Goal: Task Accomplishment & Management: Complete application form

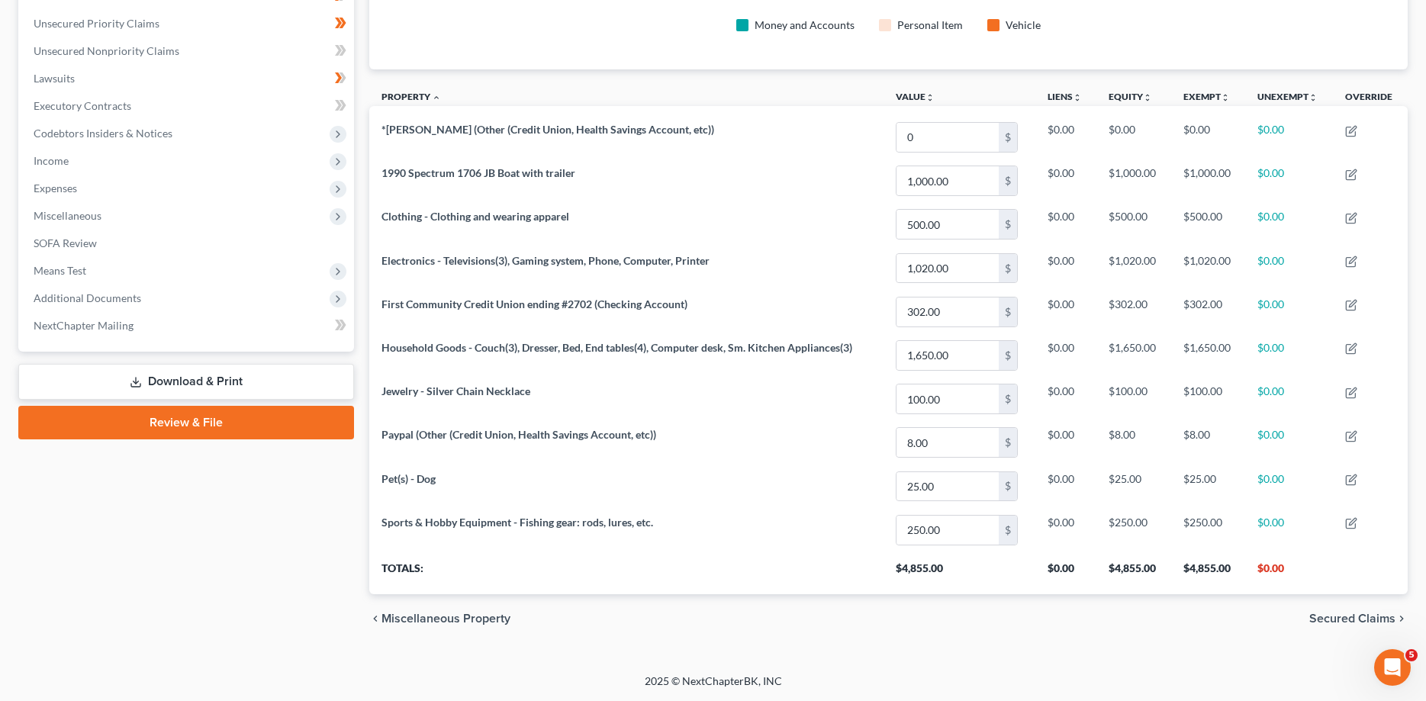
click at [193, 428] on link "Review & File" at bounding box center [186, 423] width 336 height 34
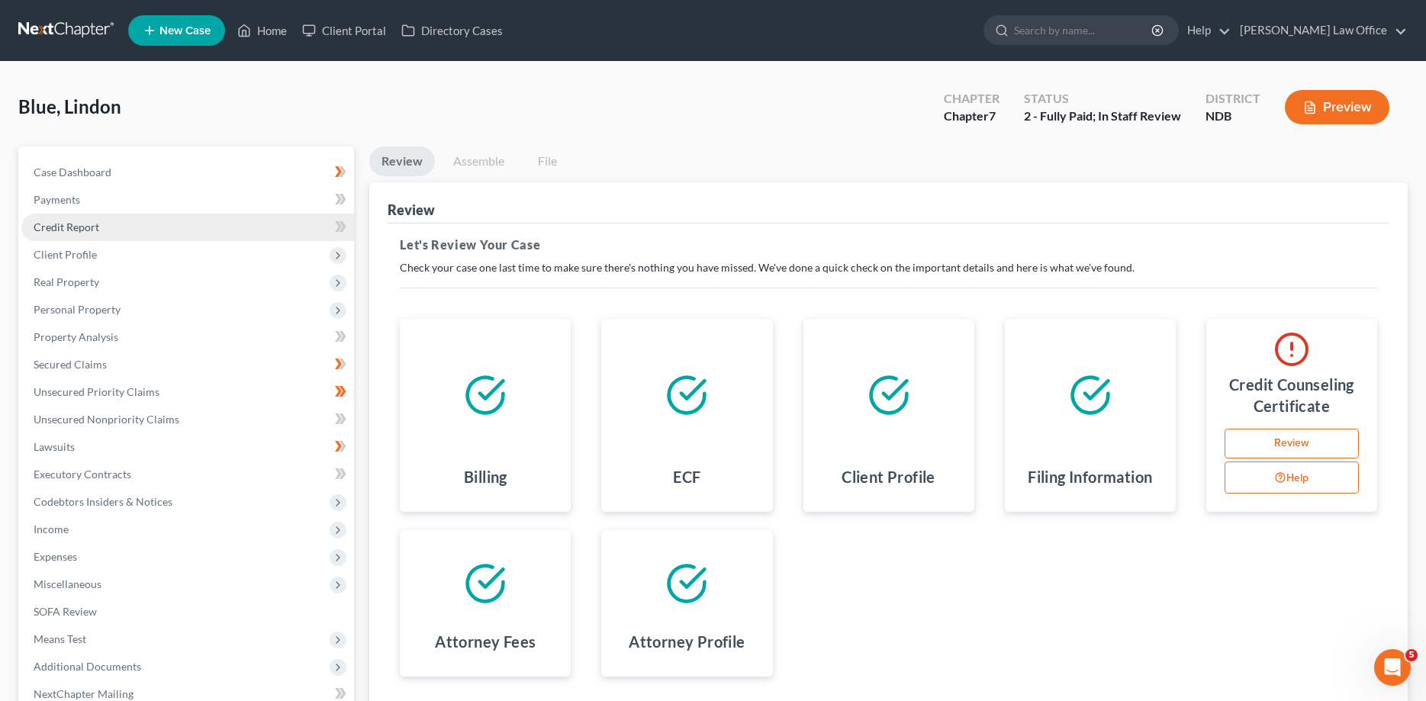
click at [71, 227] on span "Credit Report" at bounding box center [67, 226] width 66 height 13
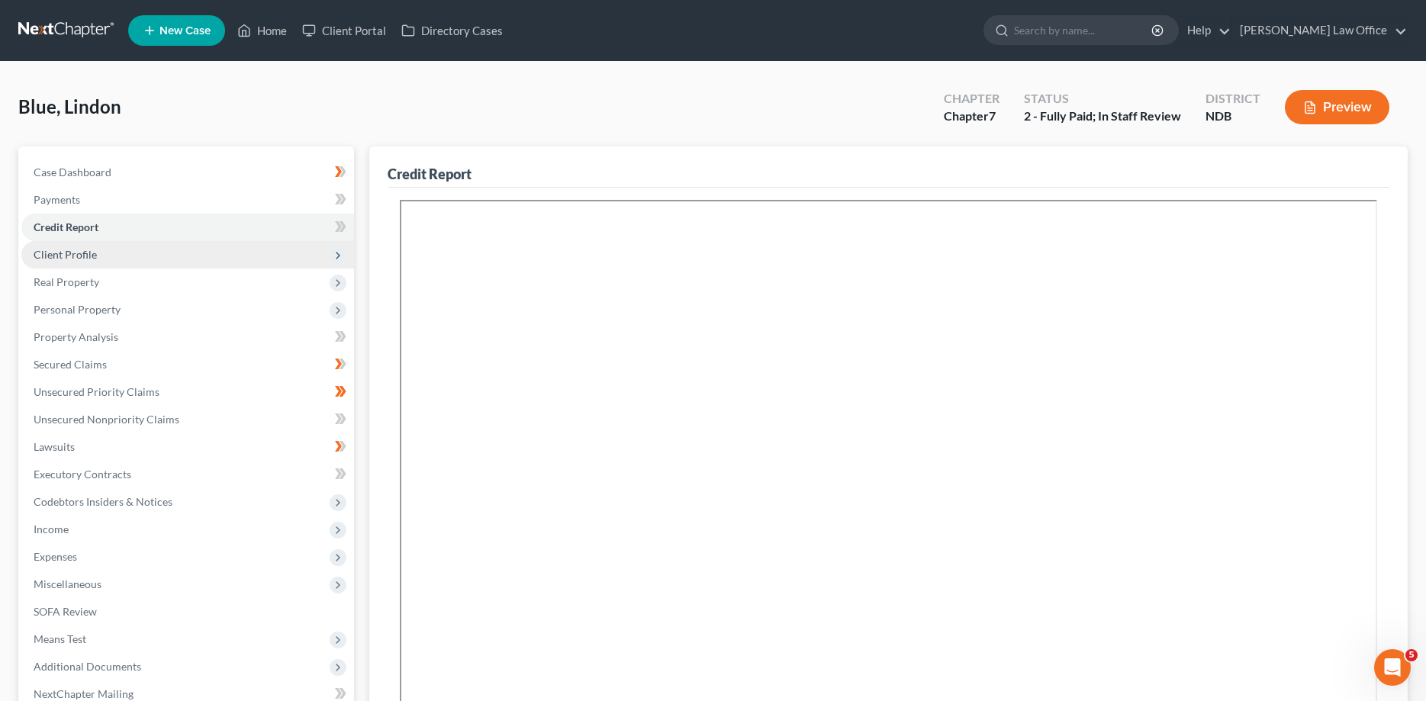
click at [66, 247] on span "Client Profile" at bounding box center [187, 254] width 333 height 27
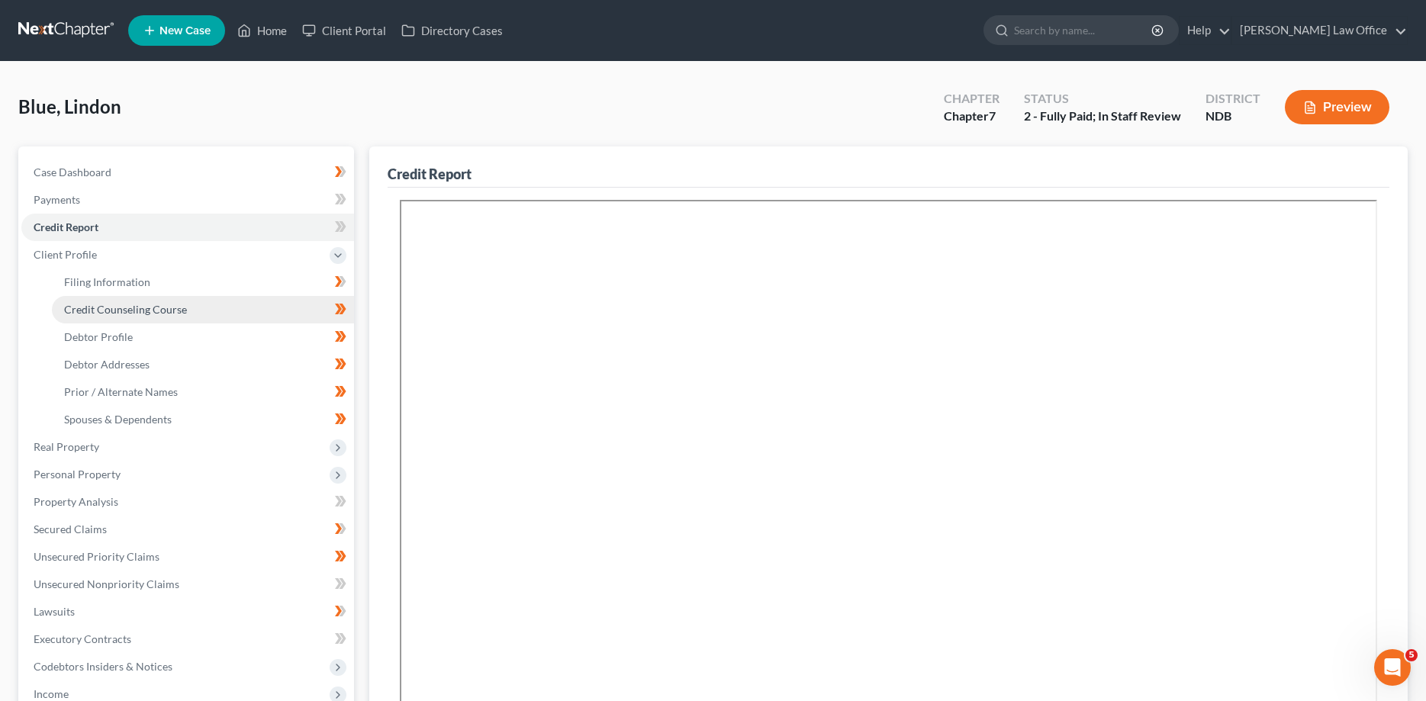
click at [84, 311] on span "Credit Counseling Course" at bounding box center [125, 309] width 123 height 13
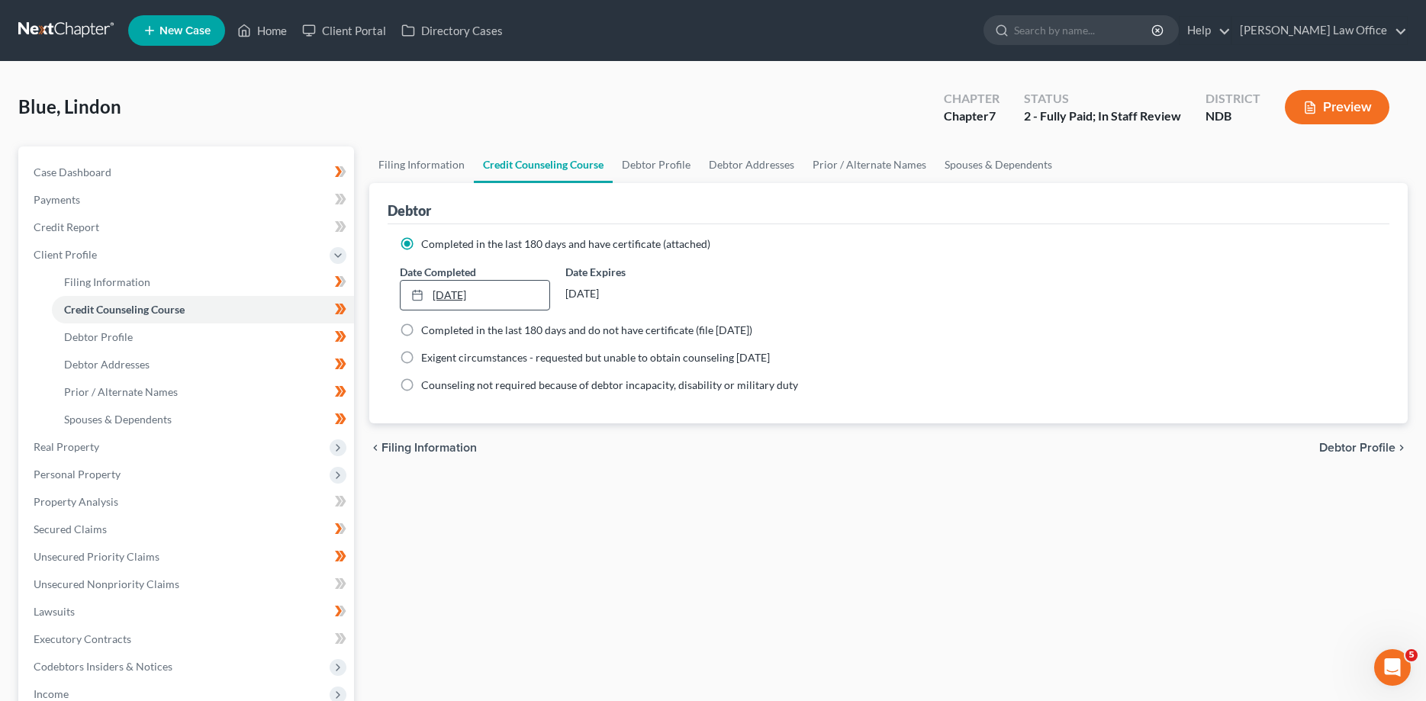
click at [497, 292] on link "[DATE]" at bounding box center [475, 295] width 149 height 29
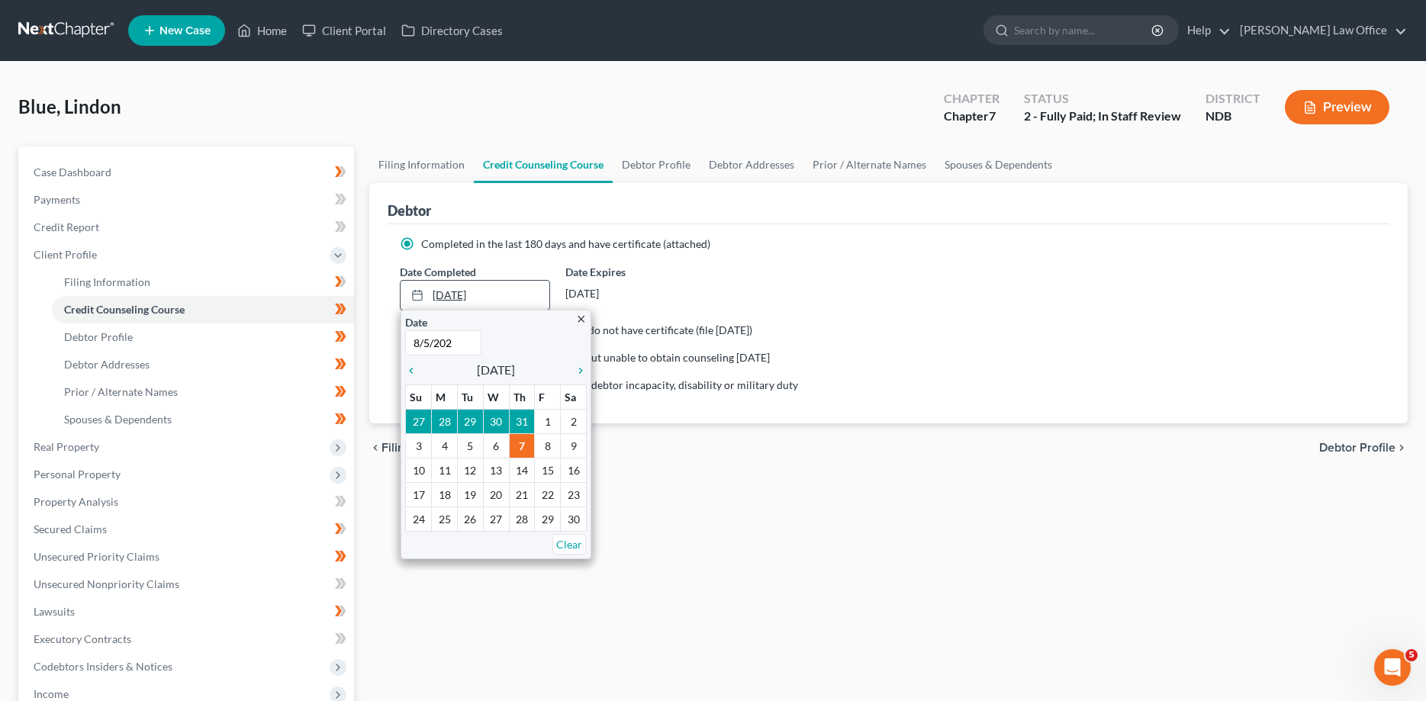
type input "[DATE]"
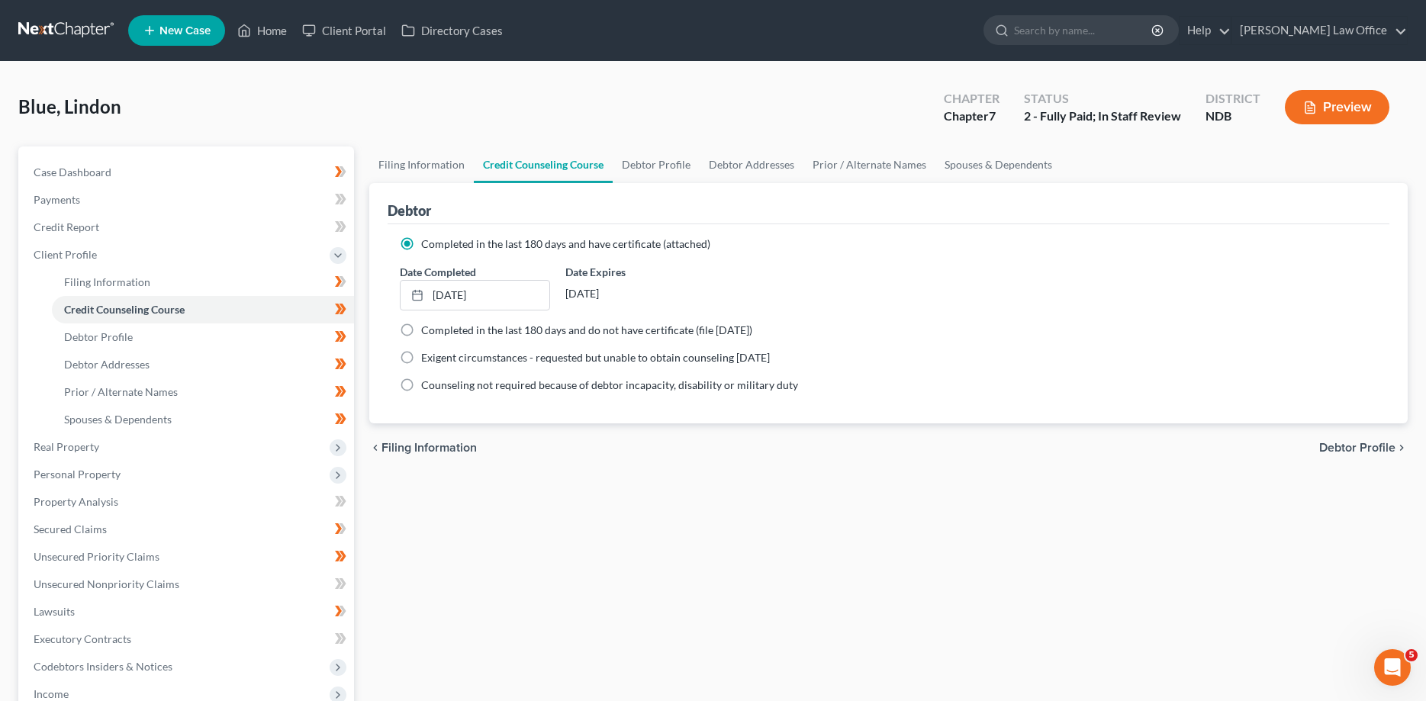
scroll to position [328, 0]
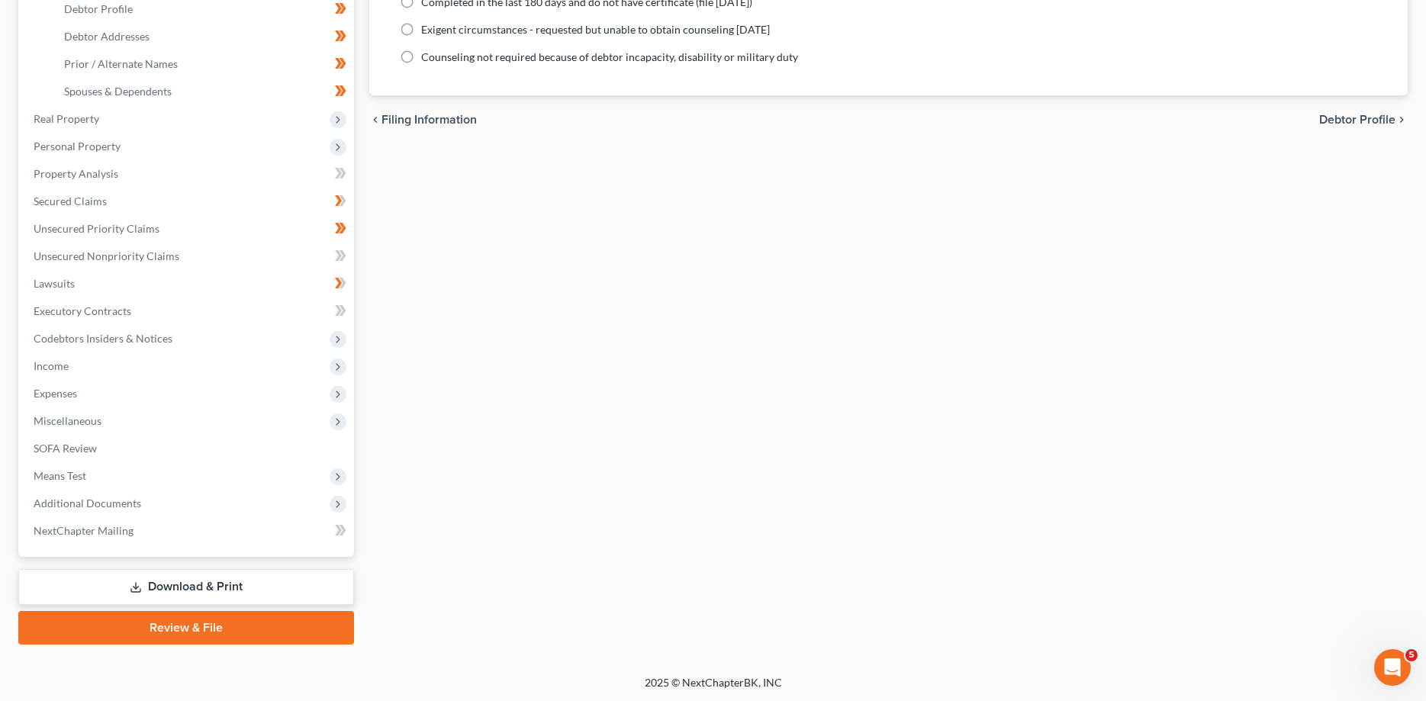
click at [185, 635] on link "Review & File" at bounding box center [186, 628] width 336 height 34
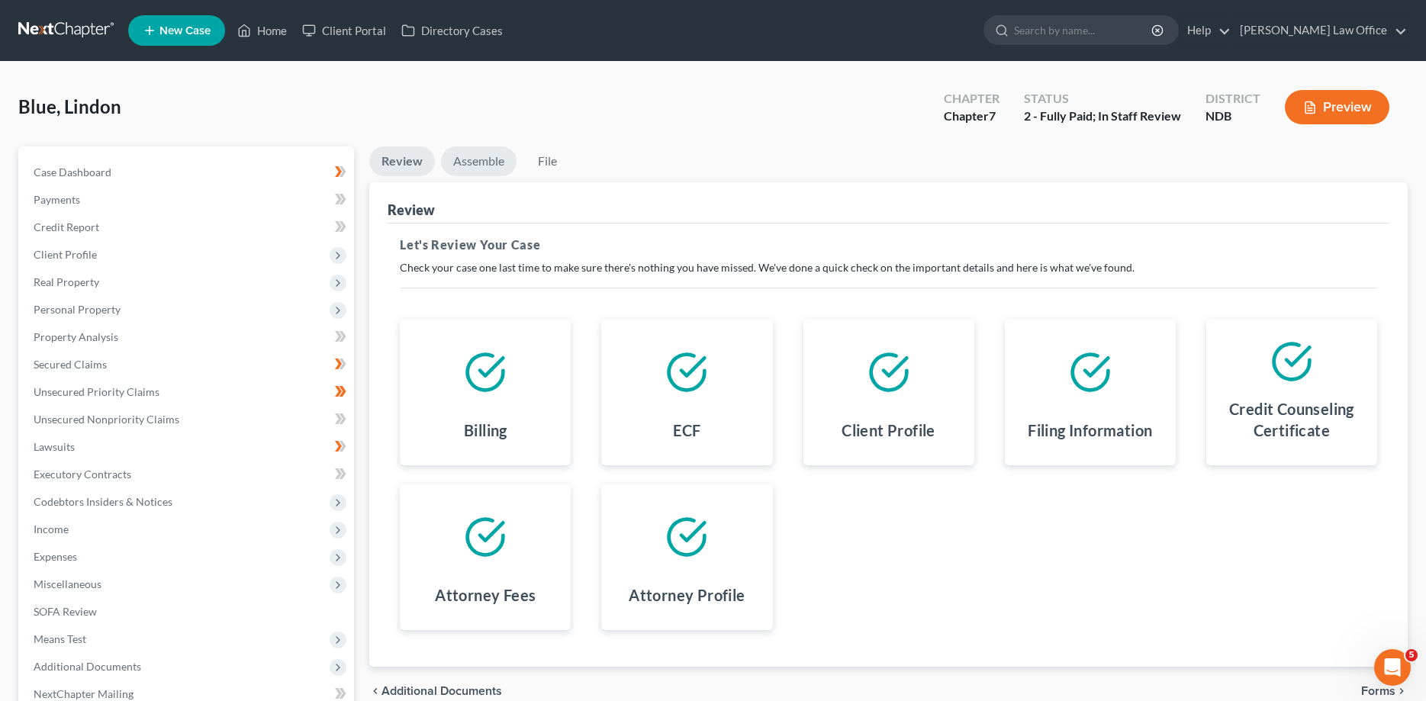
click at [478, 166] on link "Assemble" at bounding box center [479, 161] width 76 height 30
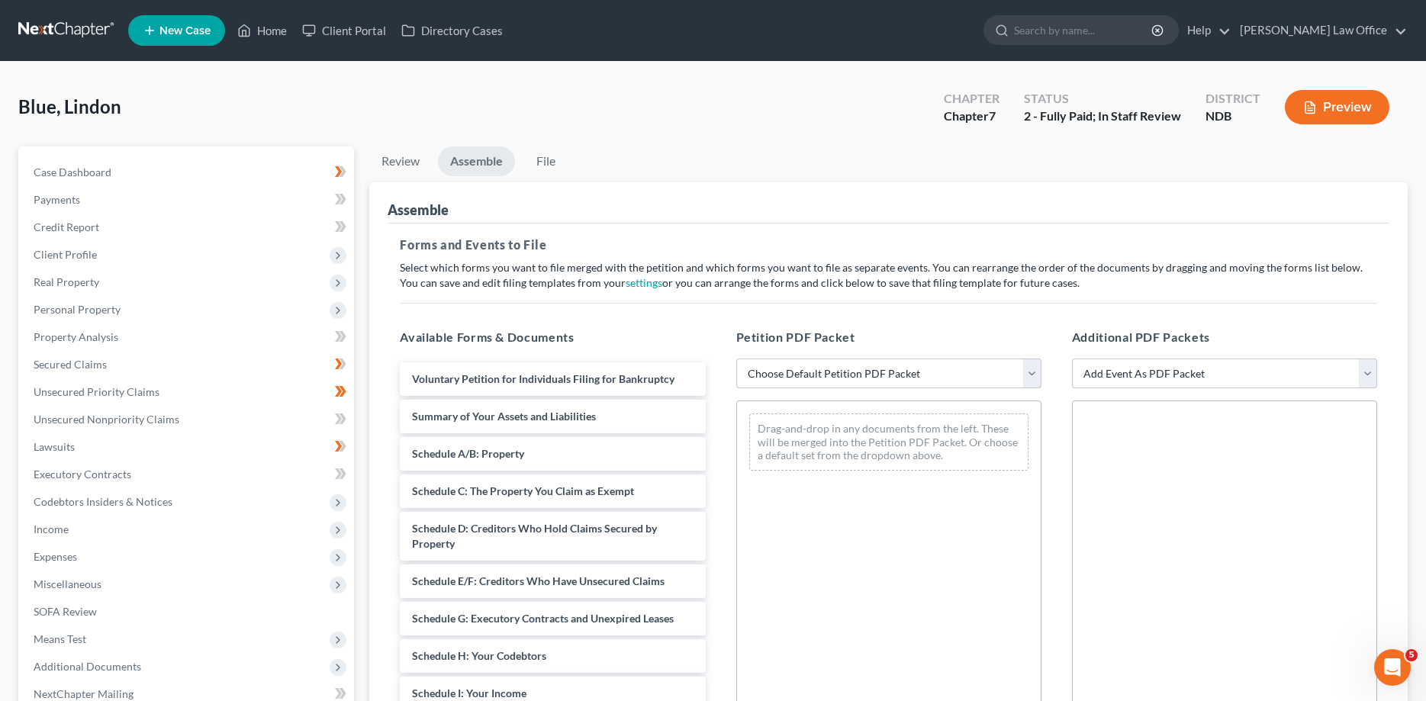
click at [736, 359] on select "Choose Default Petition PDF Packet Complete Bankruptcy Petition (all forms and …" at bounding box center [888, 374] width 305 height 31
select select "0"
click option "Complete Bankruptcy Petition (all forms and schedules)" at bounding box center [0, 0] width 0 height 0
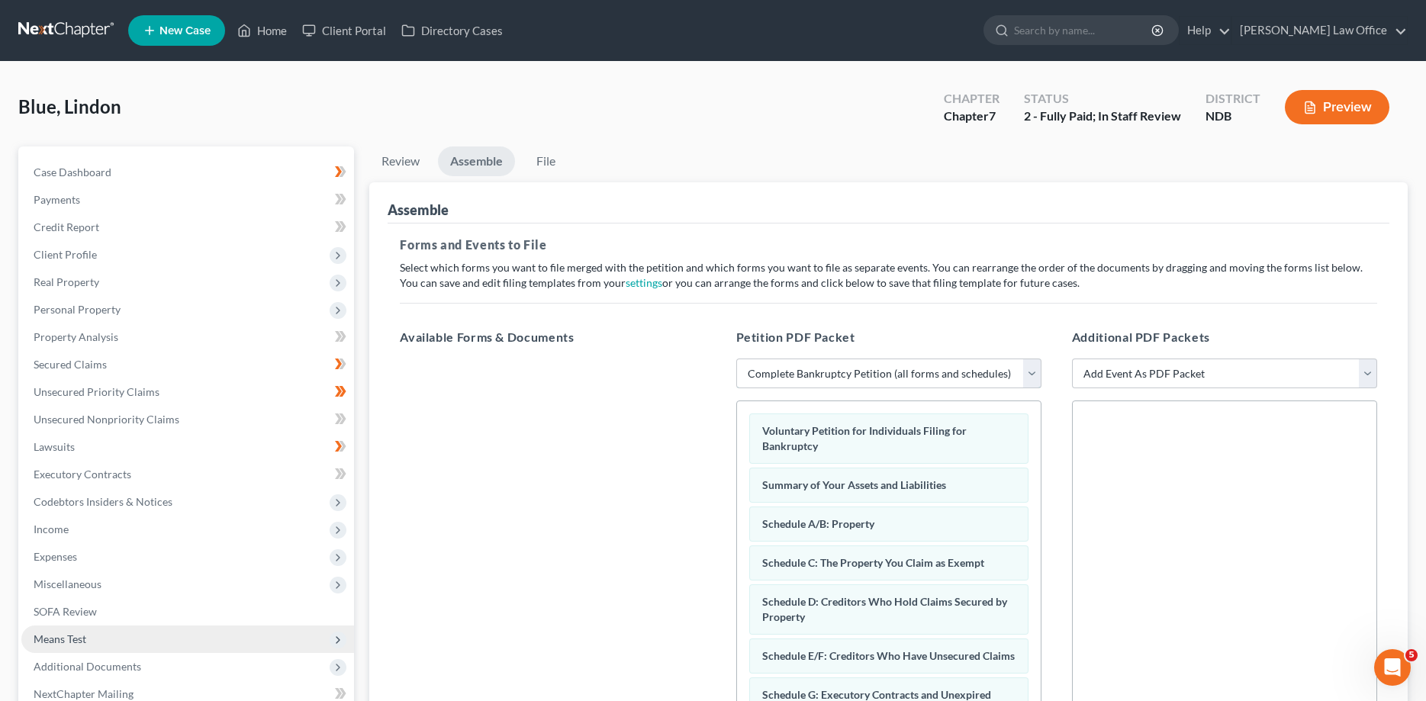
scroll to position [156, 0]
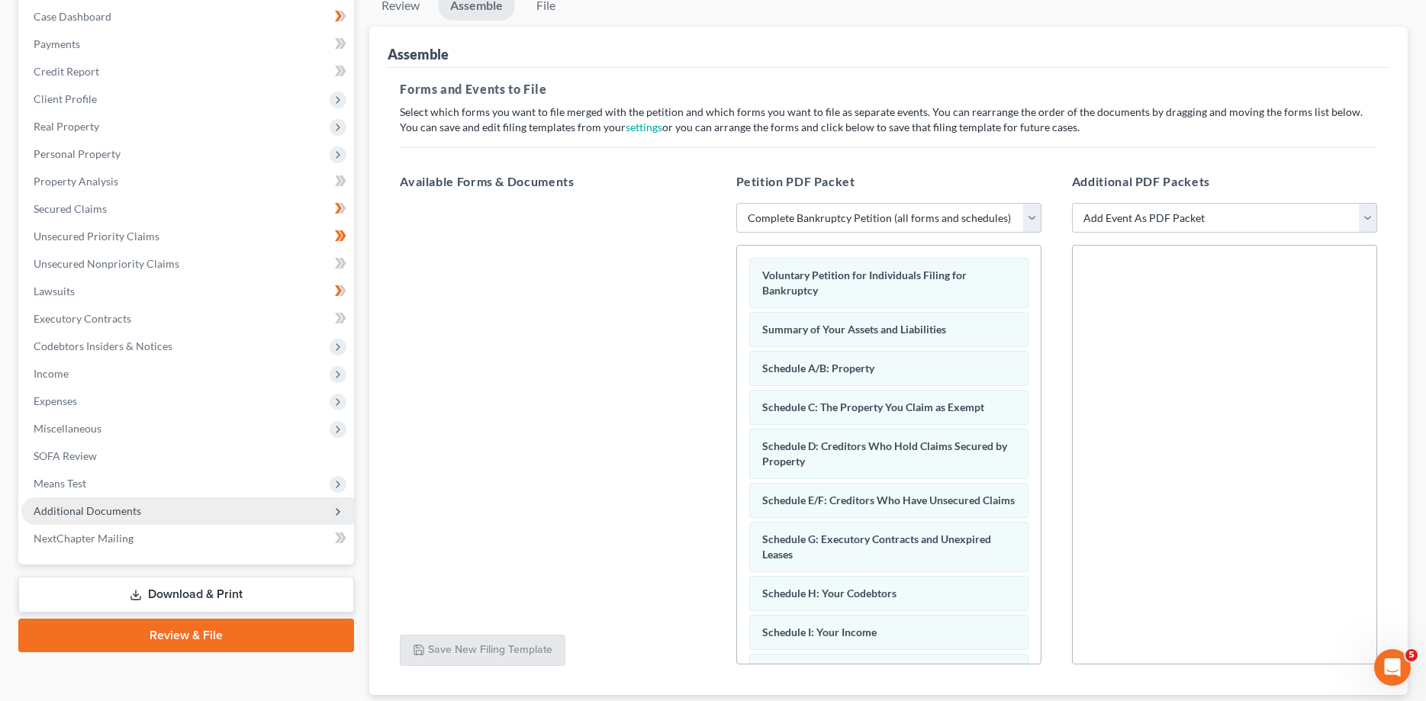
click at [75, 500] on span "Additional Documents" at bounding box center [187, 510] width 333 height 27
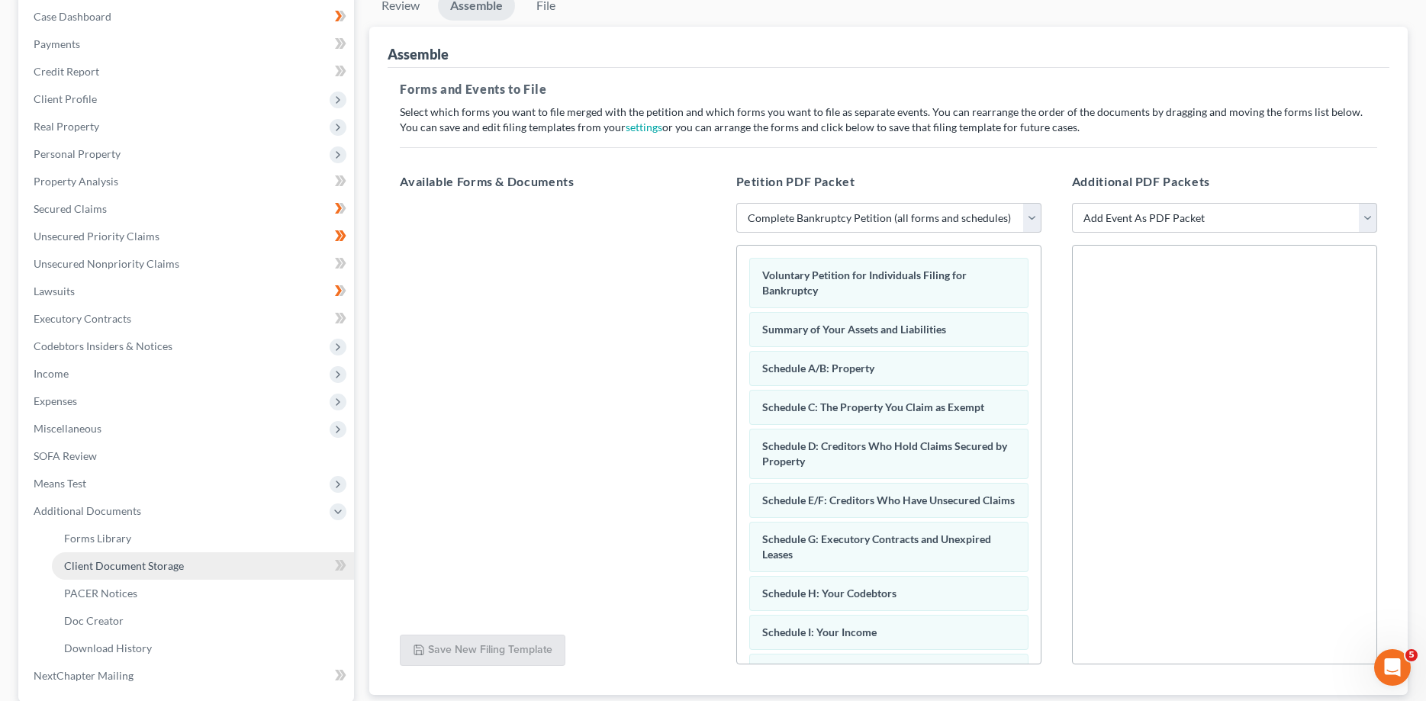
click at [88, 568] on span "Client Document Storage" at bounding box center [124, 565] width 120 height 13
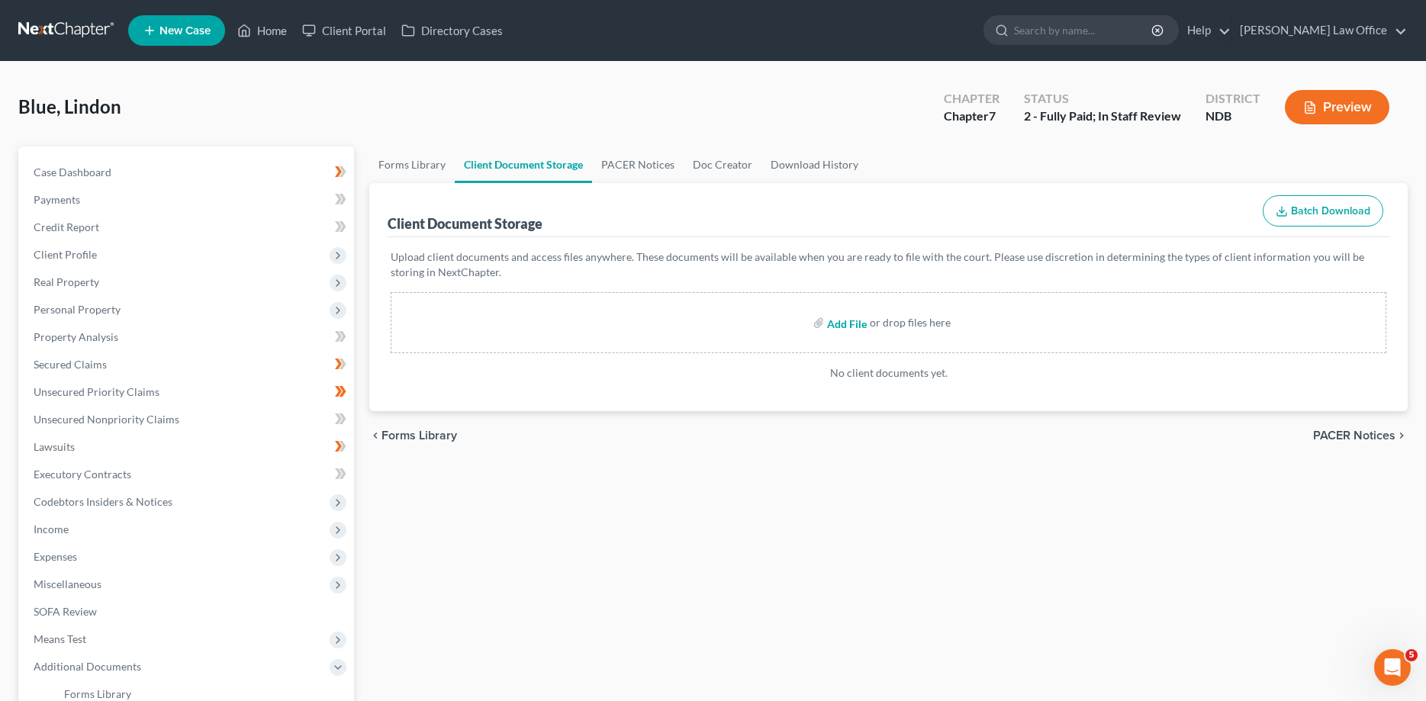
click at [848, 319] on input "file" at bounding box center [845, 322] width 37 height 27
type input "C:\fakepath\CC [DATE].pdf"
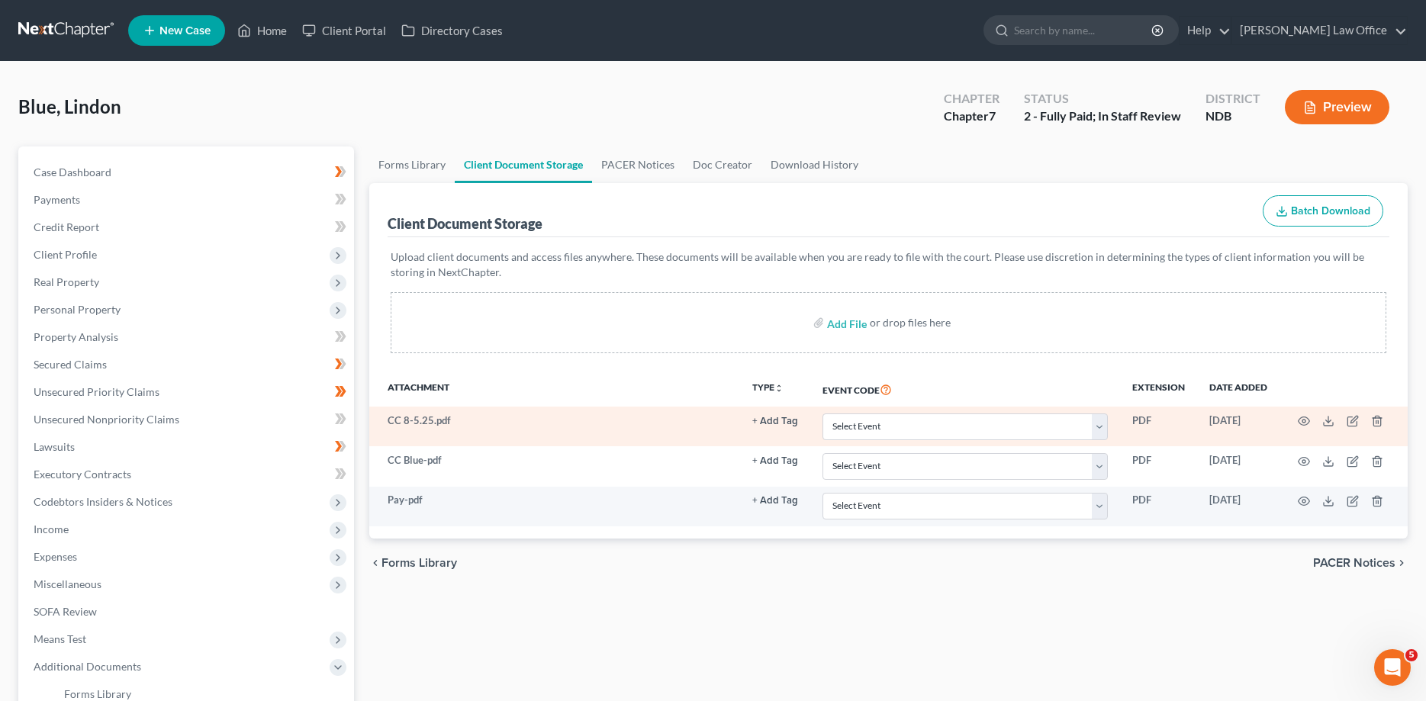
click at [774, 420] on button "+ Add Tag" at bounding box center [775, 422] width 46 height 10
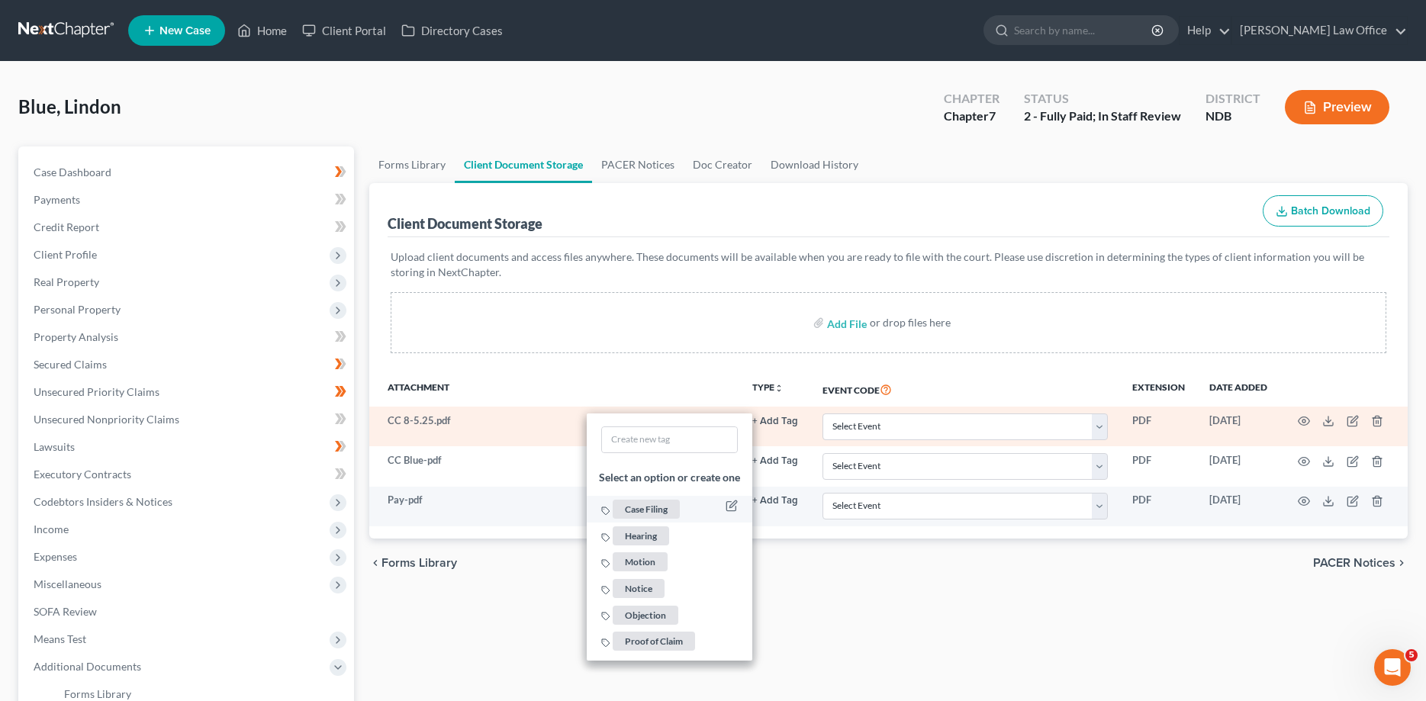
click at [648, 509] on span "Case Filing" at bounding box center [646, 509] width 67 height 19
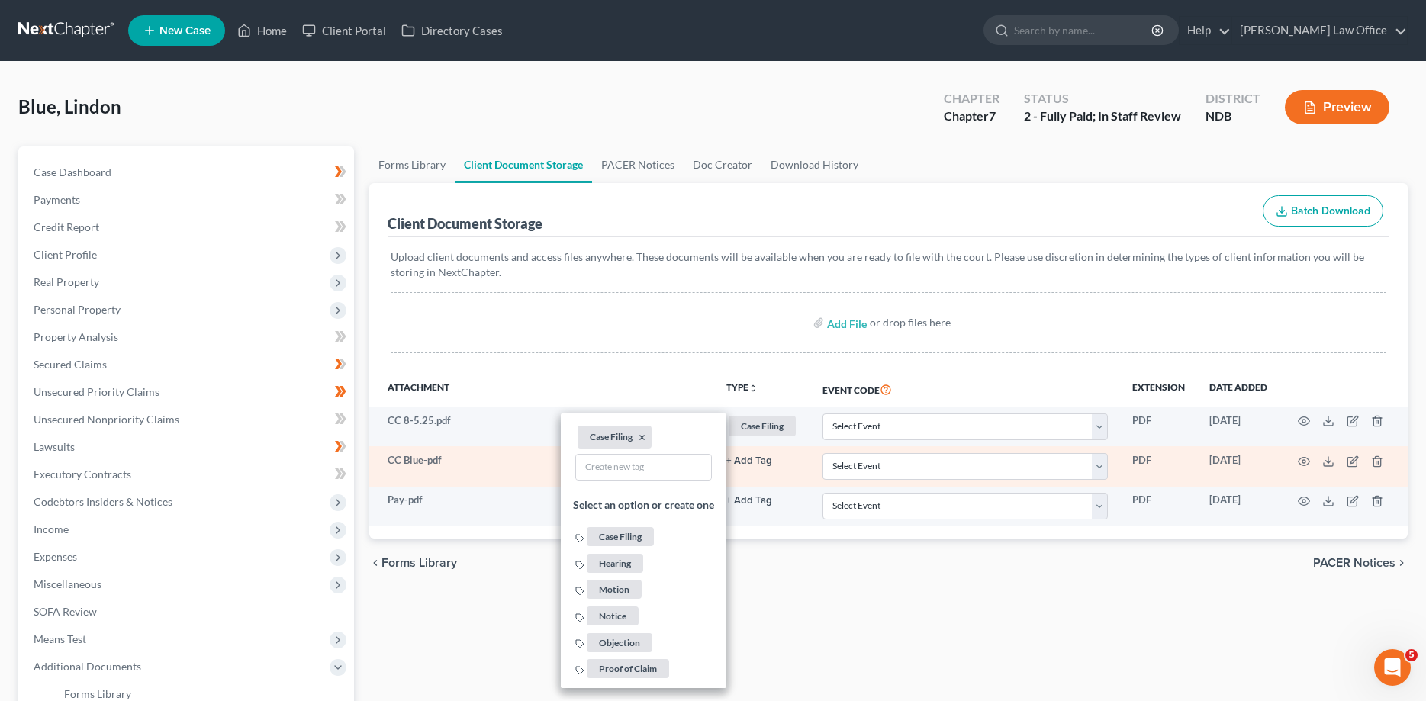
click at [761, 459] on button "+ Add Tag" at bounding box center [749, 461] width 46 height 10
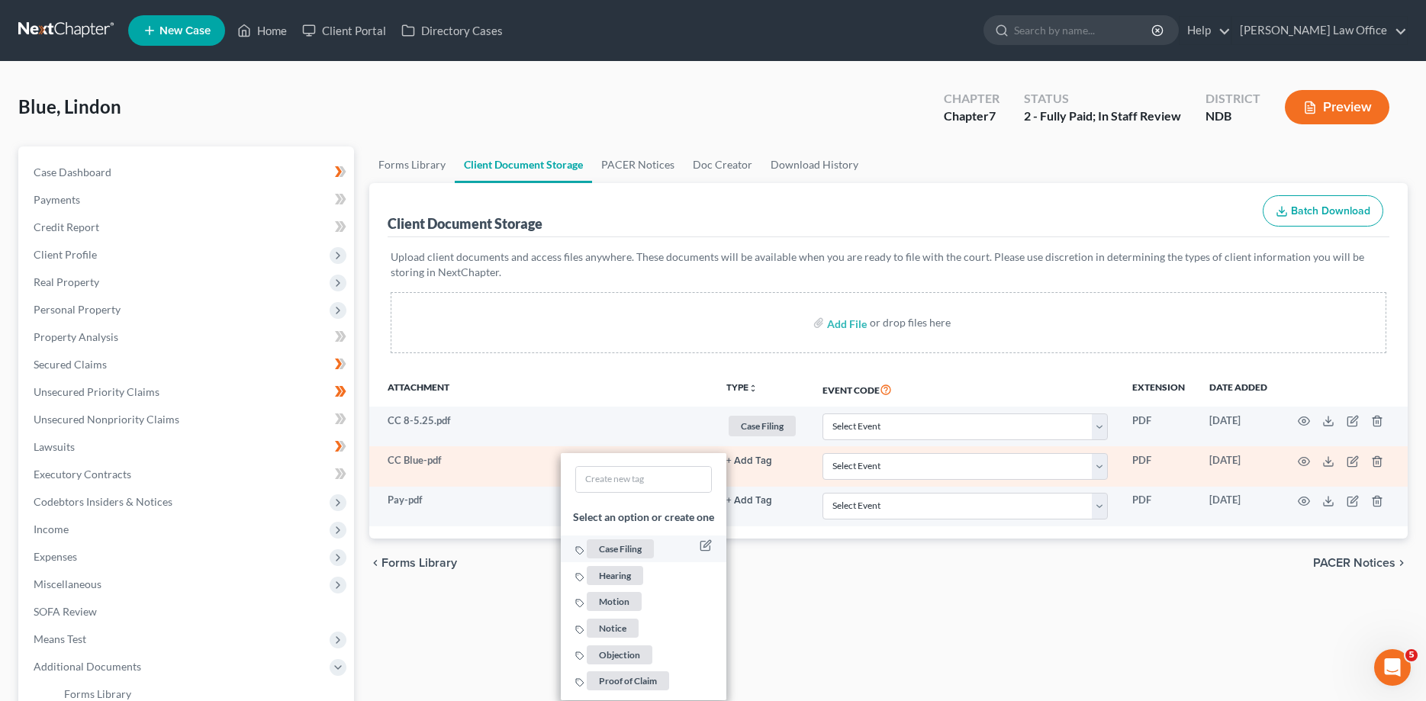
click at [626, 545] on span "Case Filing" at bounding box center [620, 548] width 67 height 19
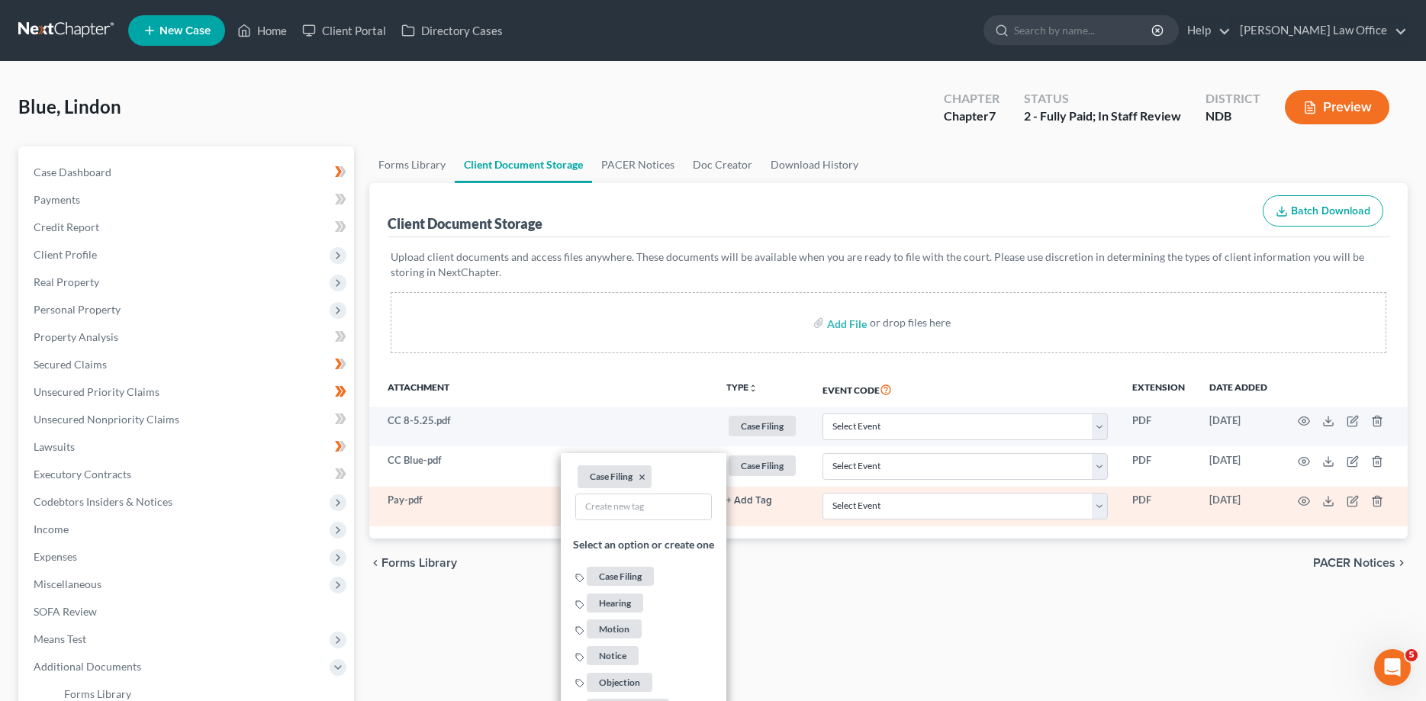
click at [755, 492] on td "+ Add Tag Select an option or create one Case Filing Hearing Motion Notice Obje…" at bounding box center [762, 507] width 96 height 40
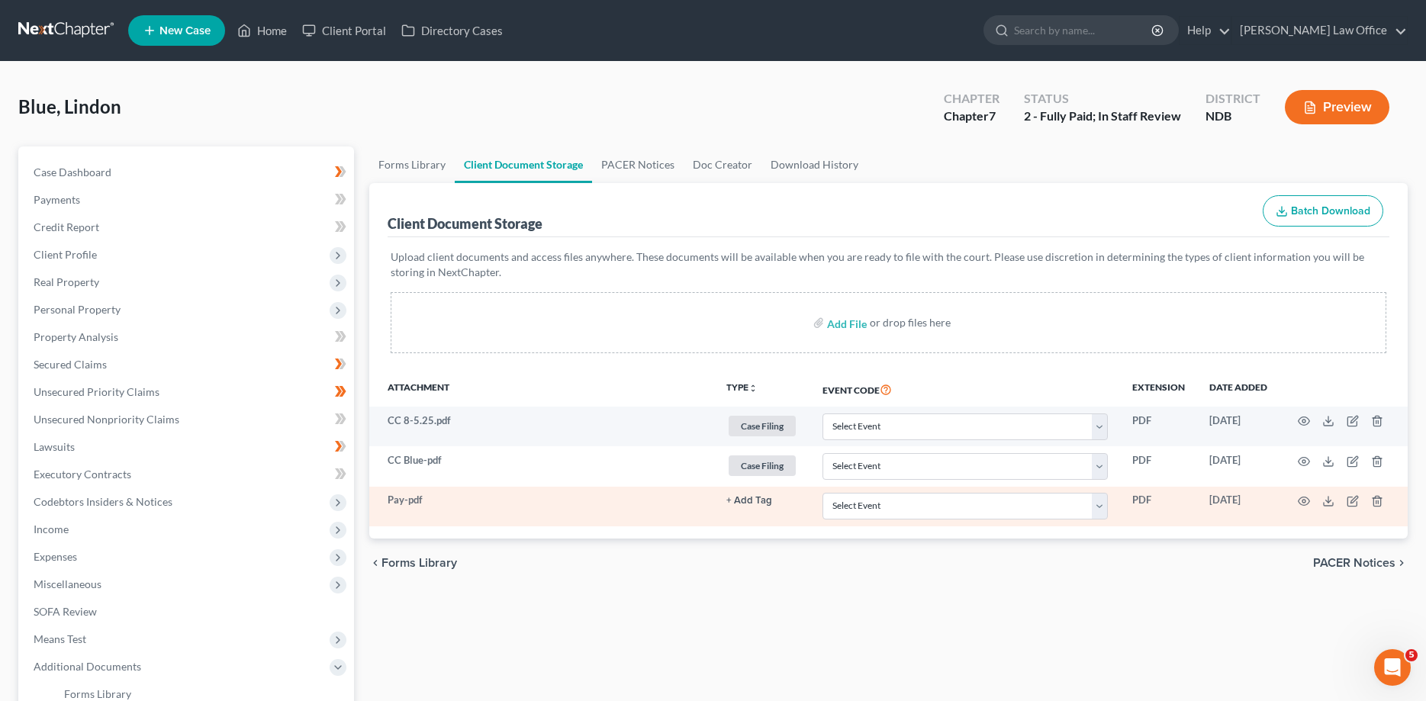
click at [767, 499] on button "+ Add Tag" at bounding box center [749, 501] width 46 height 10
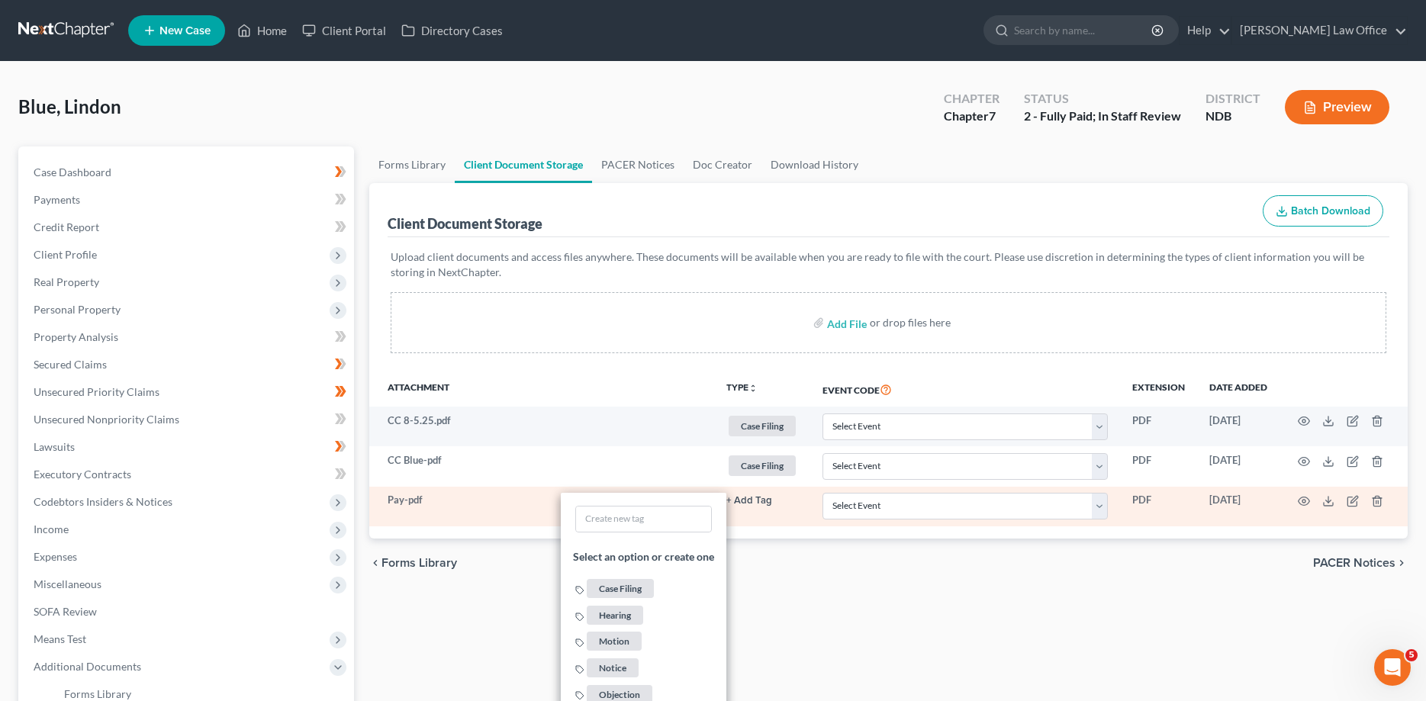
click at [619, 582] on span "Case Filing" at bounding box center [620, 588] width 67 height 19
click at [638, 615] on span "Case Filing" at bounding box center [620, 616] width 67 height 19
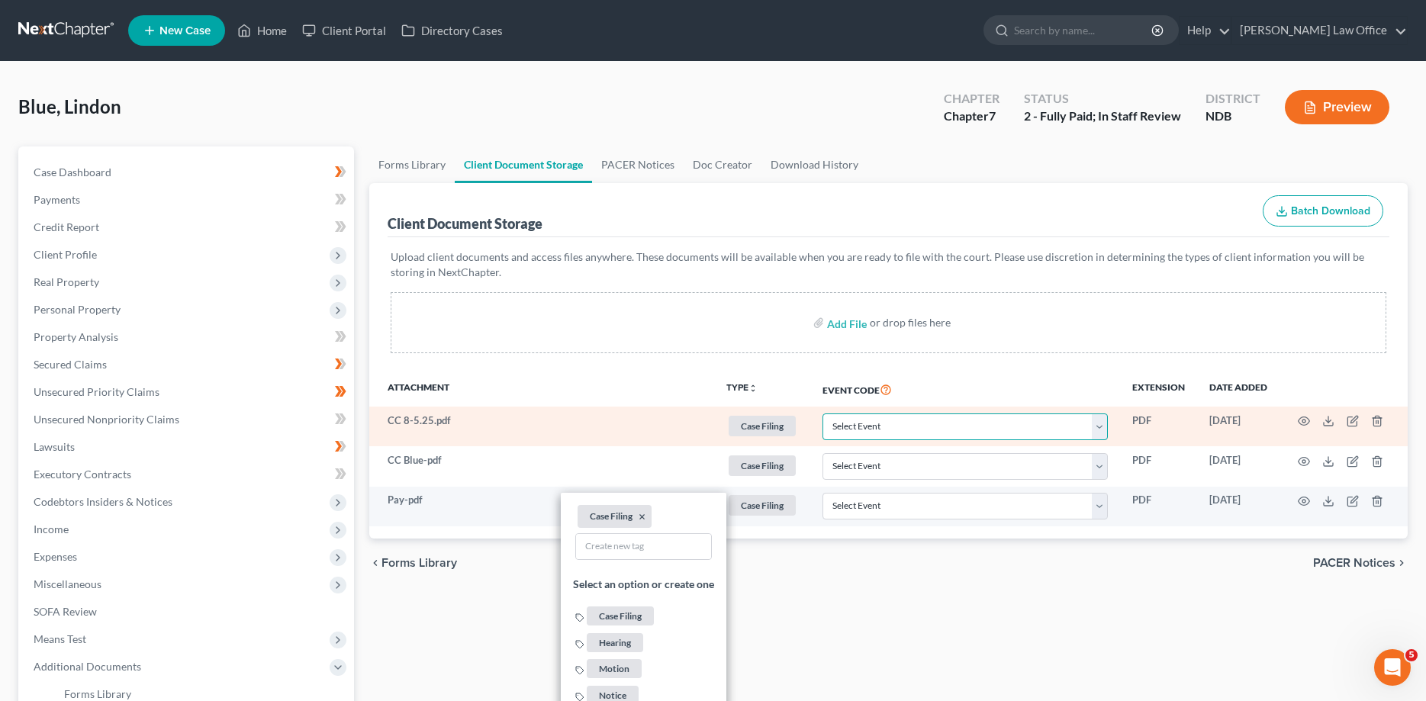
click at [822, 413] on select "Select Event Certificate of Credit Counseling Chapter 13 Plan Pay Filing Fee in…" at bounding box center [964, 426] width 285 height 27
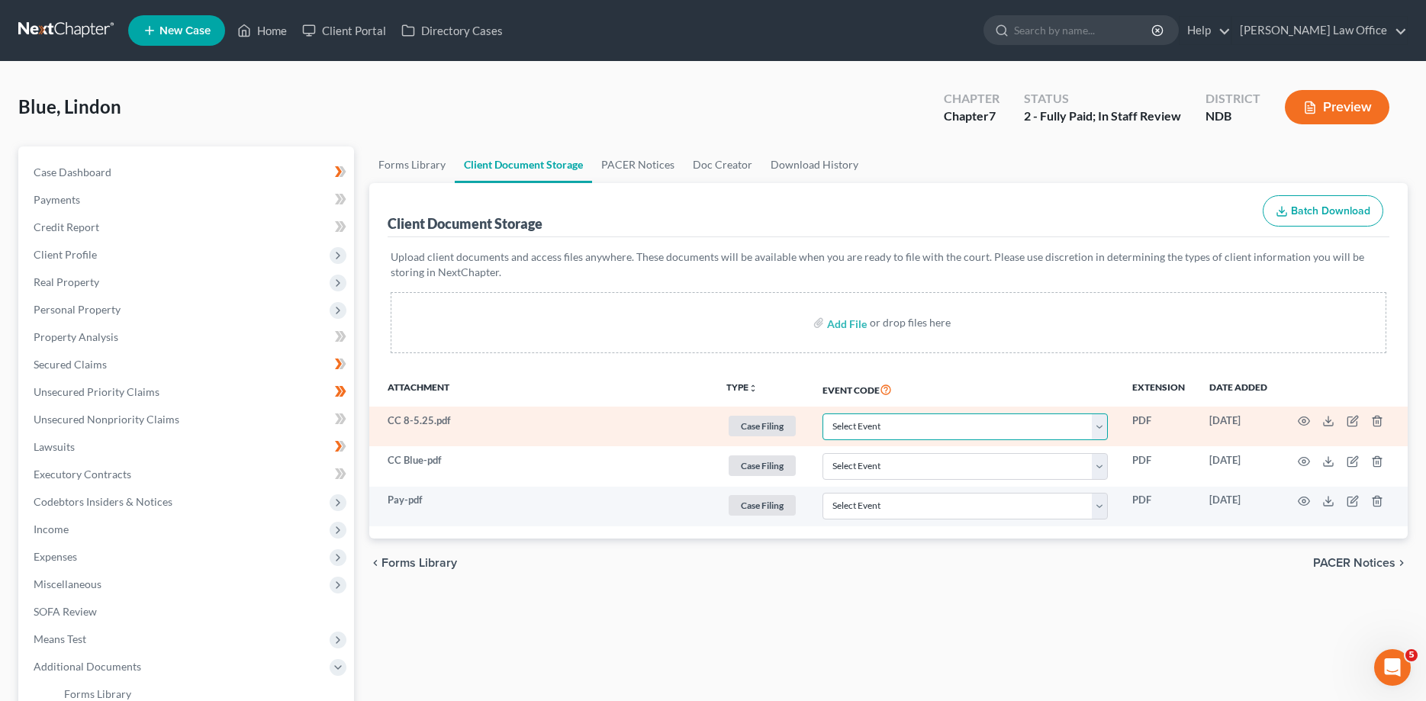
select select "0"
click option "Certificate of Credit Counseling" at bounding box center [0, 0] width 0 height 0
click at [822, 453] on select "Select Event Certificate of Credit Counseling Chapter 13 Plan Pay Filing Fee in…" at bounding box center [964, 466] width 285 height 27
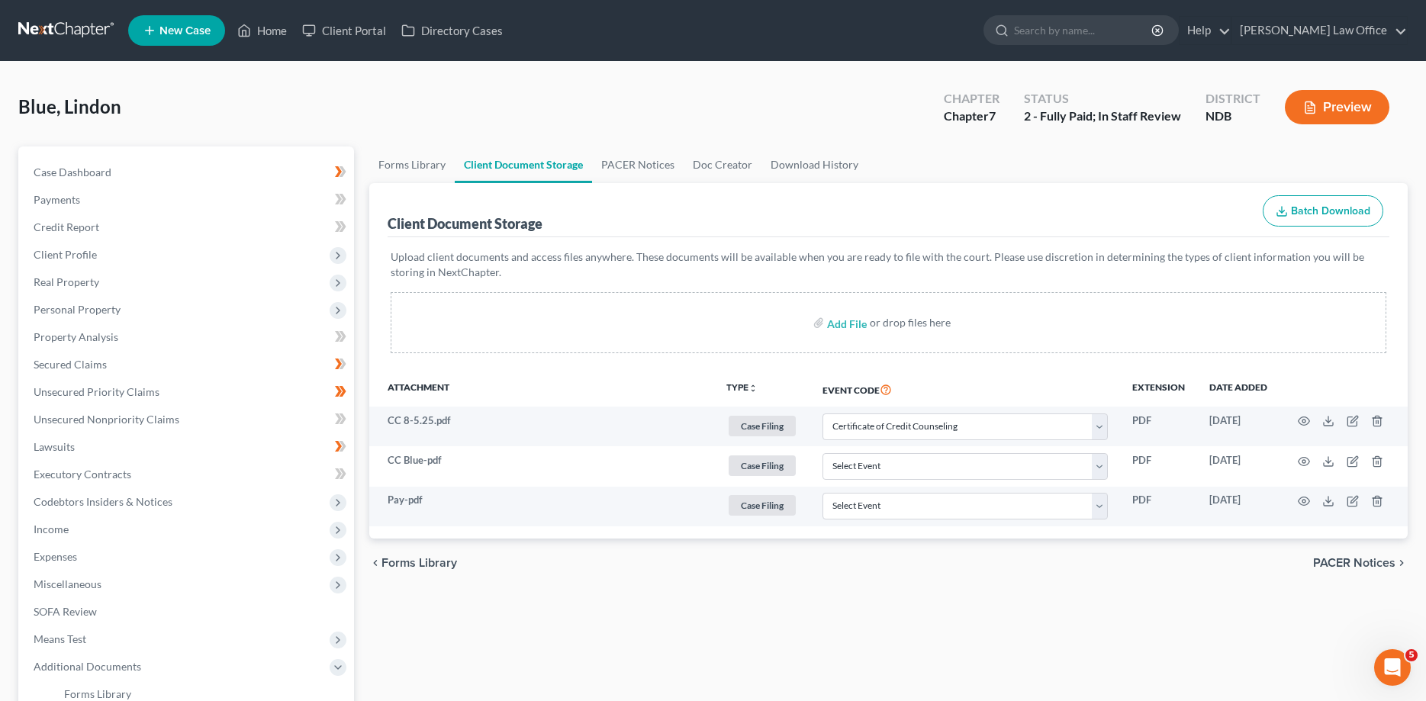
drag, startPoint x: 907, startPoint y: 421, endPoint x: 537, endPoint y: 626, distance: 422.7
click at [542, 638] on div "Forms Library Client Document Storage PACER Notices Doc Creator Download Histor…" at bounding box center [889, 545] width 1054 height 799
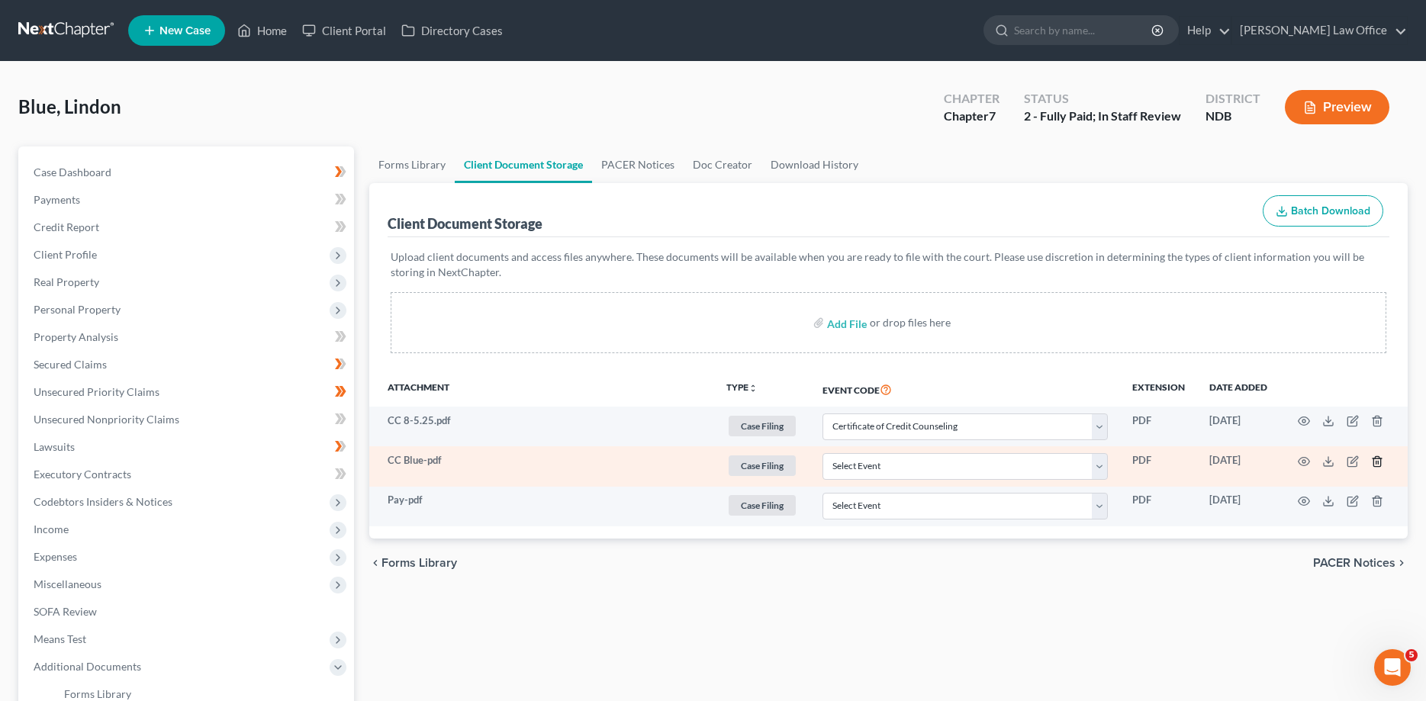
click at [1380, 462] on icon "button" at bounding box center [1376, 461] width 7 height 10
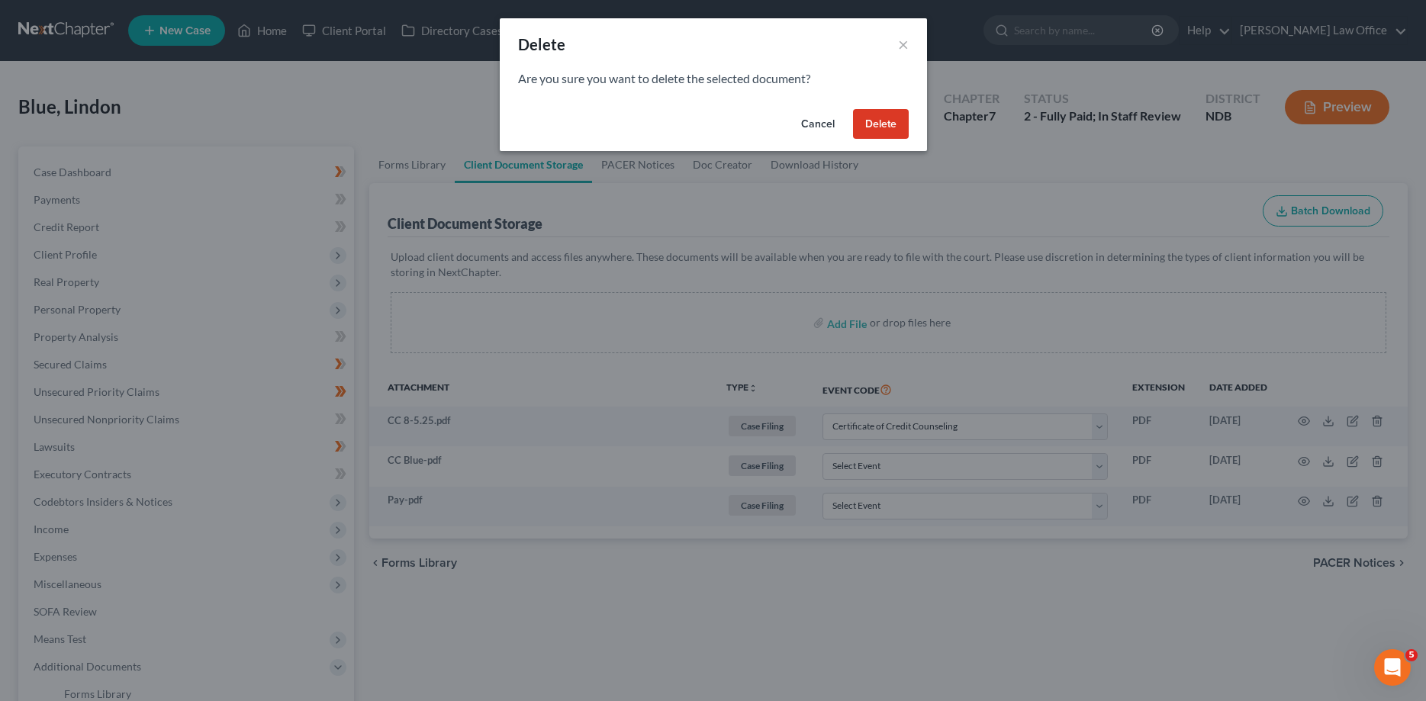
click at [873, 129] on button "Delete" at bounding box center [881, 124] width 56 height 31
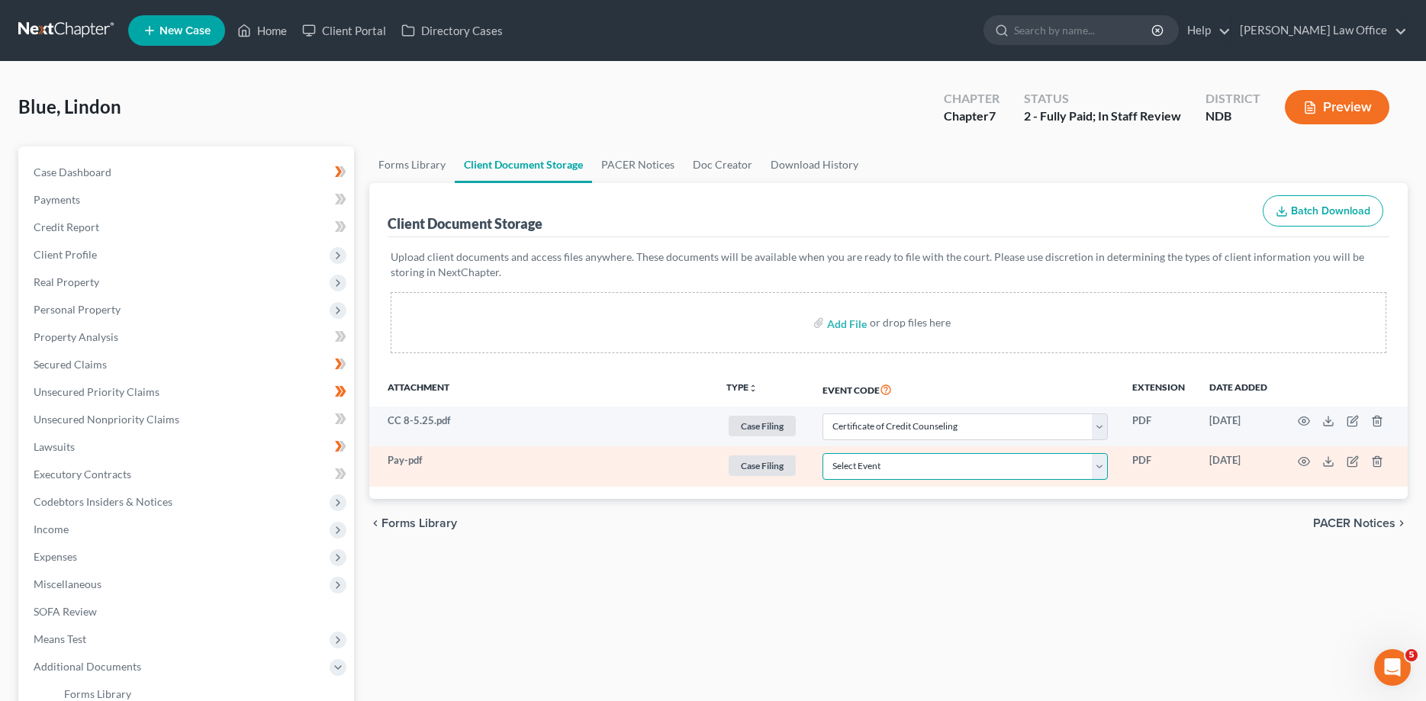
click at [822, 453] on select "Select Event Certificate of Credit Counseling Chapter 13 Plan Pay Filing Fee in…" at bounding box center [964, 466] width 285 height 27
select select "3"
click option "Payment Advices" at bounding box center [0, 0] width 0 height 0
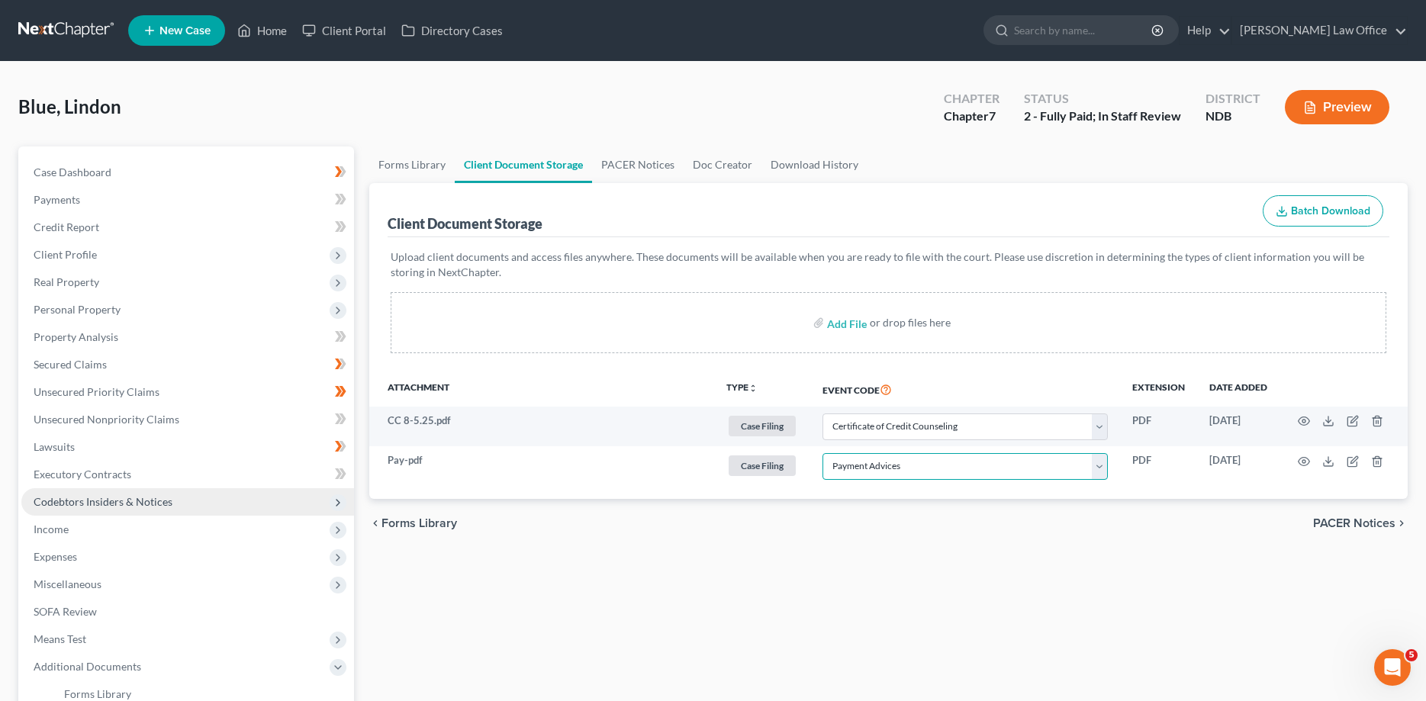
scroll to position [301, 0]
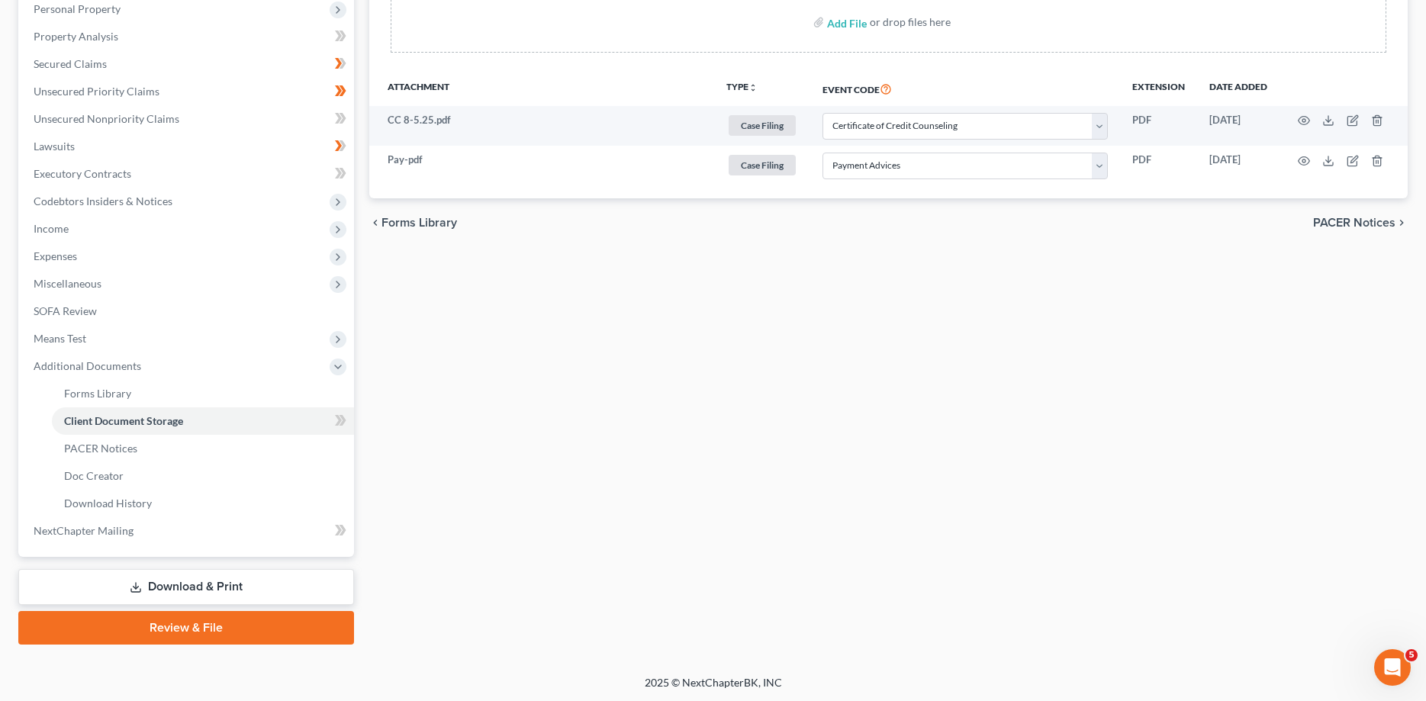
click at [195, 630] on link "Review & File" at bounding box center [186, 628] width 336 height 34
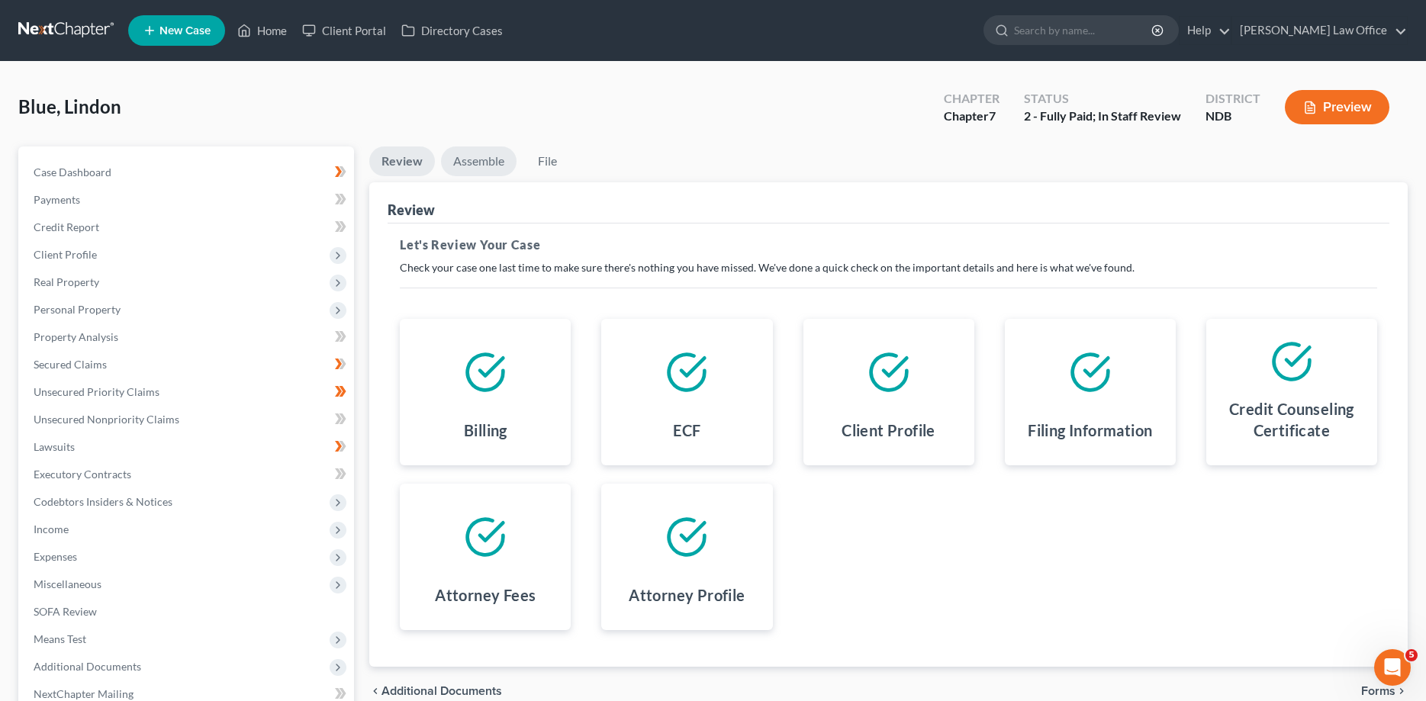
click at [488, 162] on link "Assemble" at bounding box center [479, 161] width 76 height 30
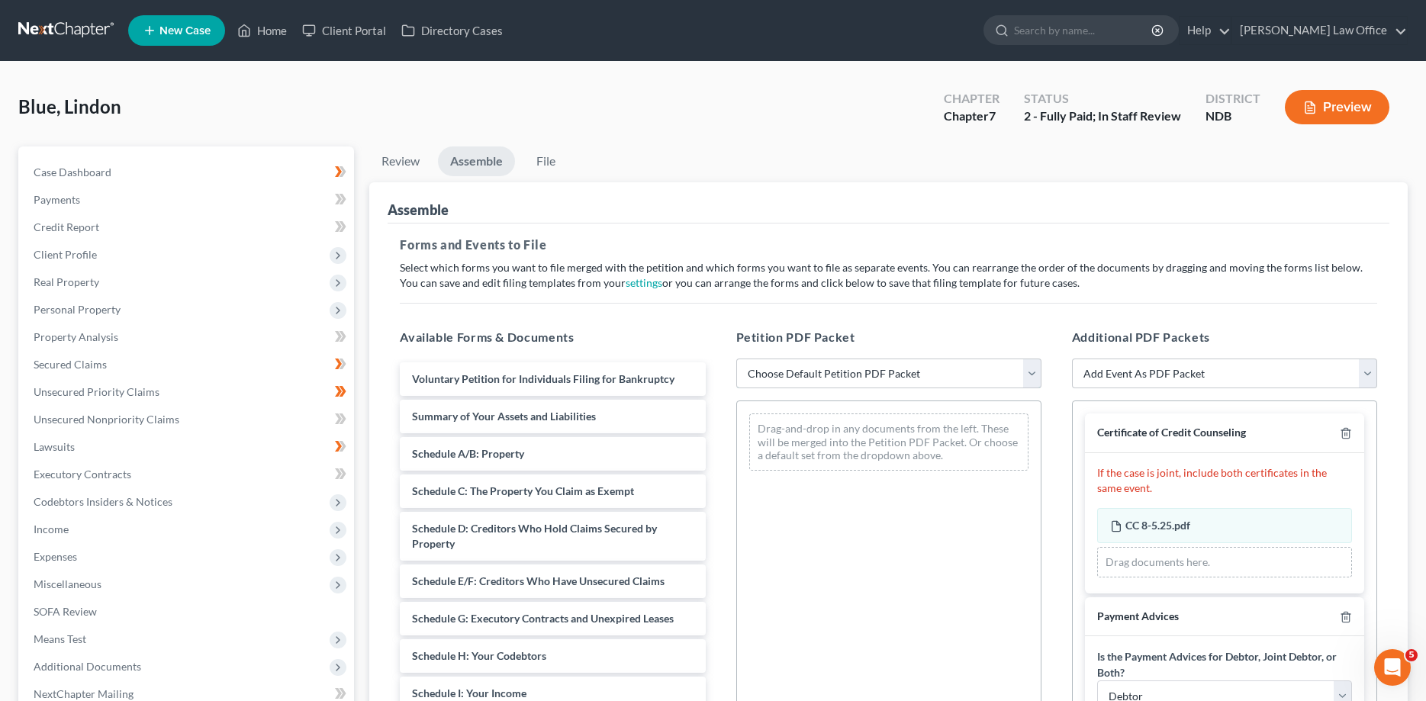
click at [736, 359] on select "Choose Default Petition PDF Packet Complete Bankruptcy Petition (all forms and …" at bounding box center [888, 374] width 305 height 31
select select "0"
click option "Complete Bankruptcy Petition (all forms and schedules)" at bounding box center [0, 0] width 0 height 0
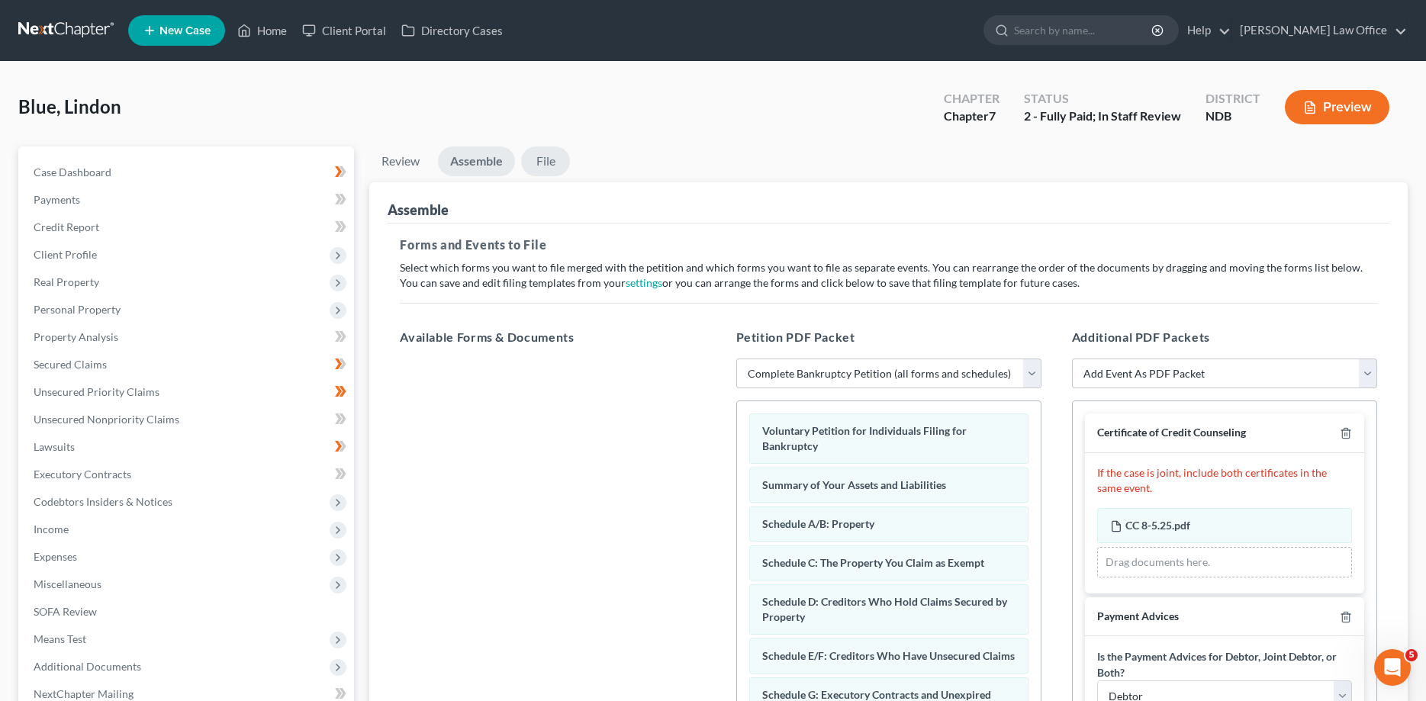
click at [556, 162] on link "File" at bounding box center [545, 161] width 49 height 30
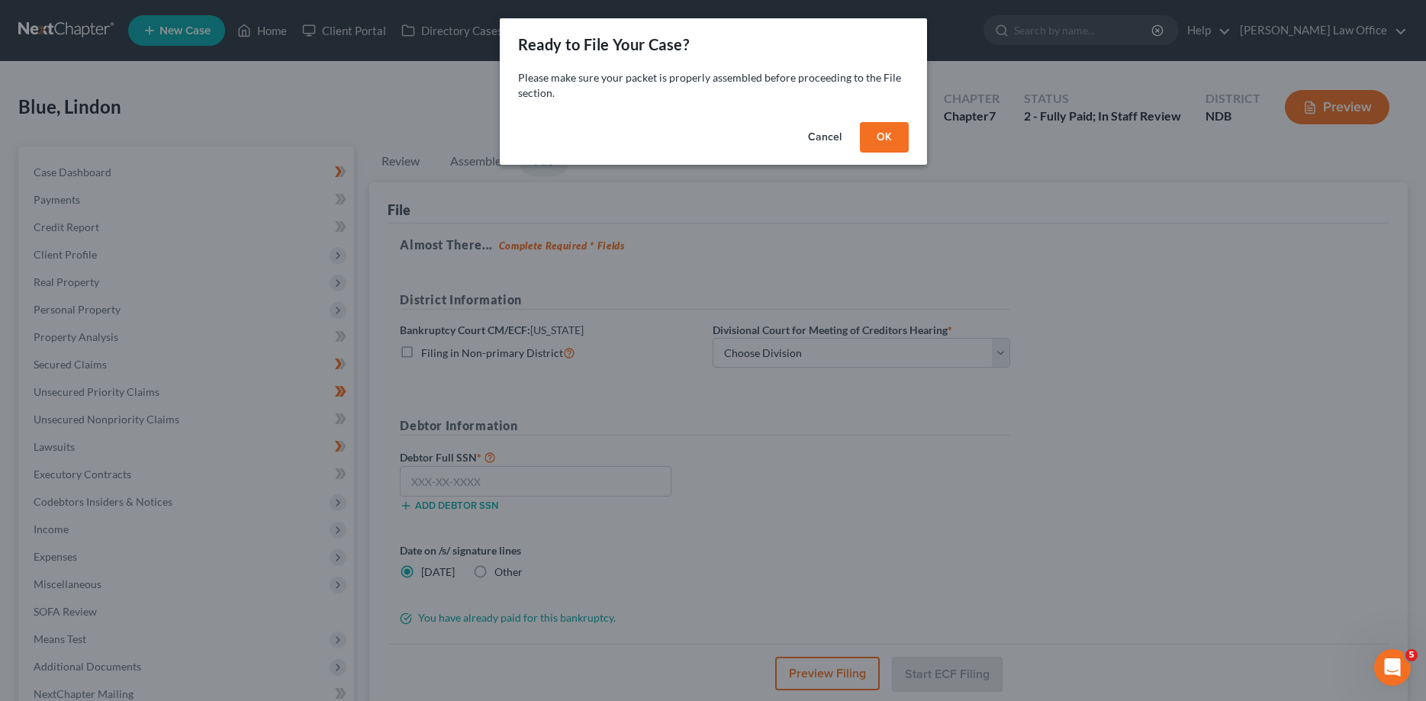
drag, startPoint x: 894, startPoint y: 136, endPoint x: 881, endPoint y: 169, distance: 35.3
click at [894, 135] on button "OK" at bounding box center [884, 137] width 49 height 31
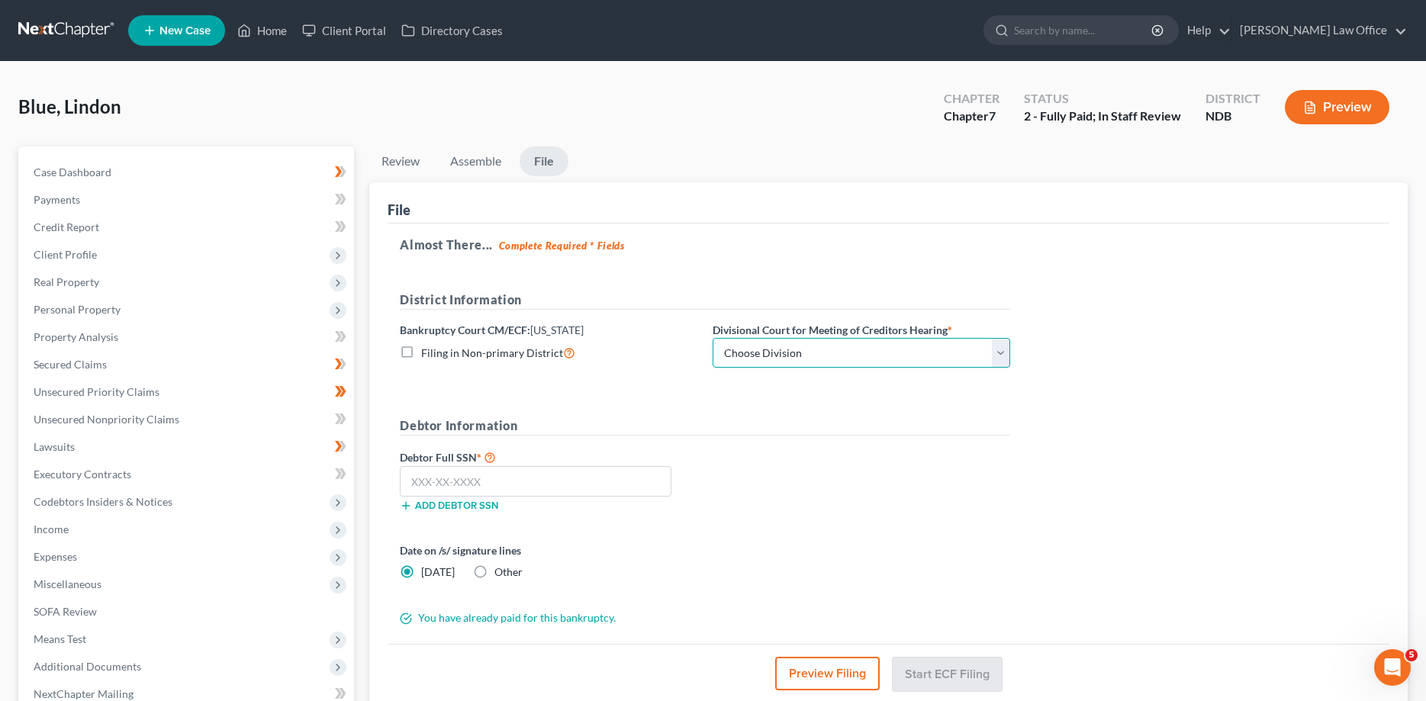
click at [713, 338] on select "Choose Division Fargo" at bounding box center [862, 353] width 298 height 31
select select "0"
click option "Fargo" at bounding box center [0, 0] width 0 height 0
click at [509, 483] on input "text" at bounding box center [536, 481] width 272 height 31
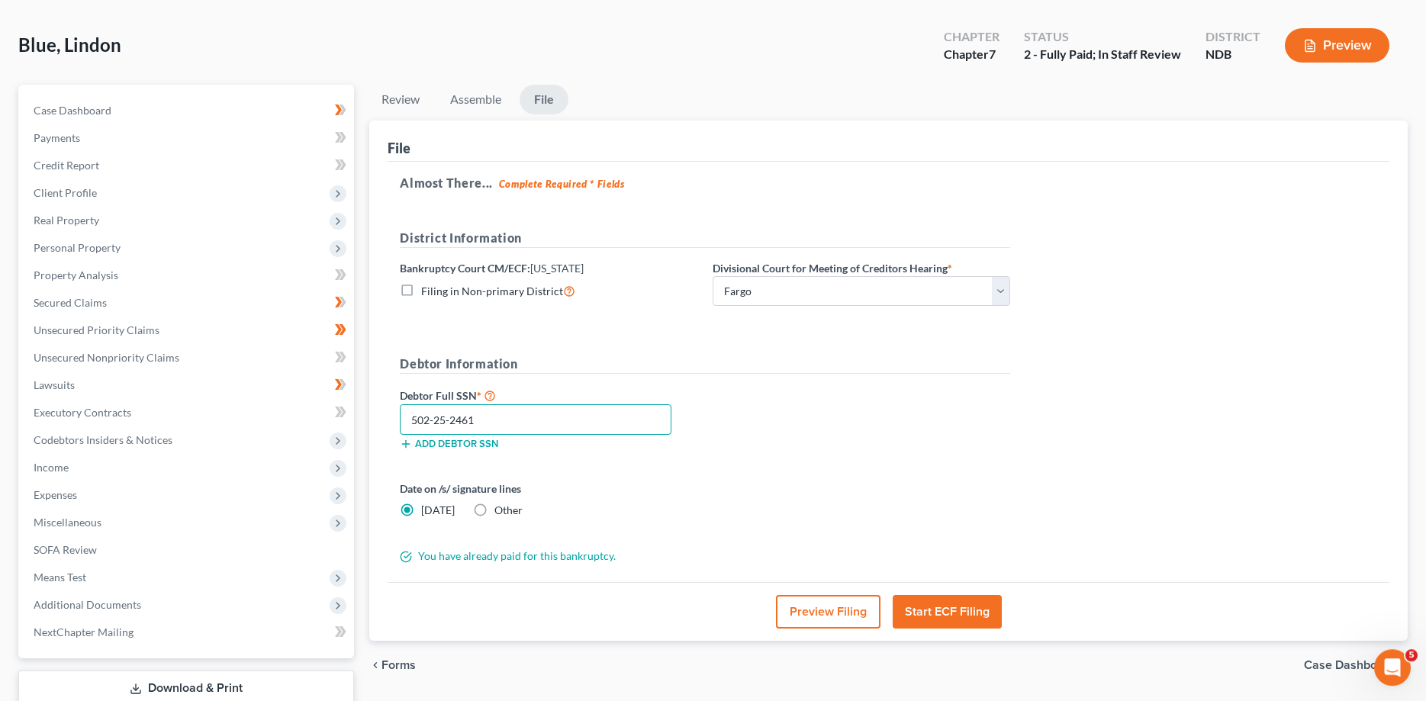
scroll to position [78, 0]
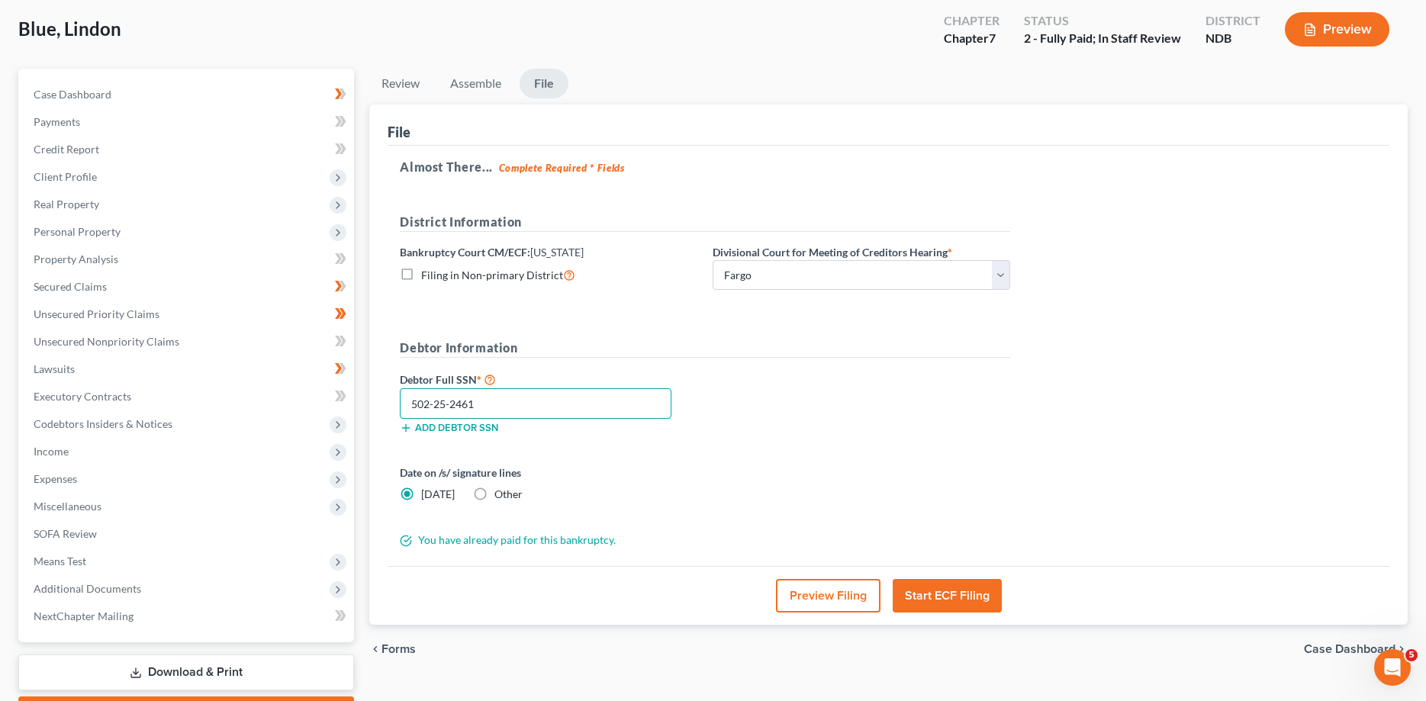
type input "502-25-2461"
click at [924, 604] on button "Start ECF Filing" at bounding box center [947, 596] width 109 height 34
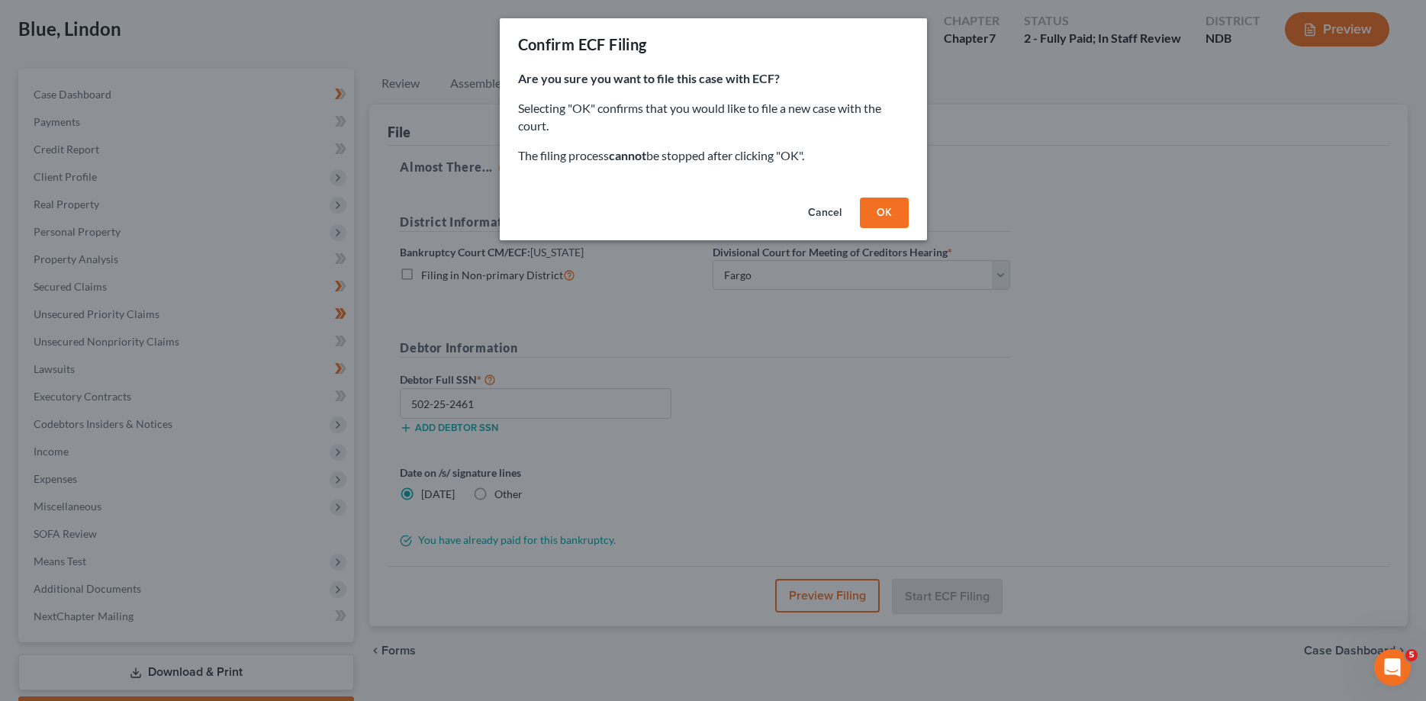
click at [881, 218] on button "OK" at bounding box center [884, 213] width 49 height 31
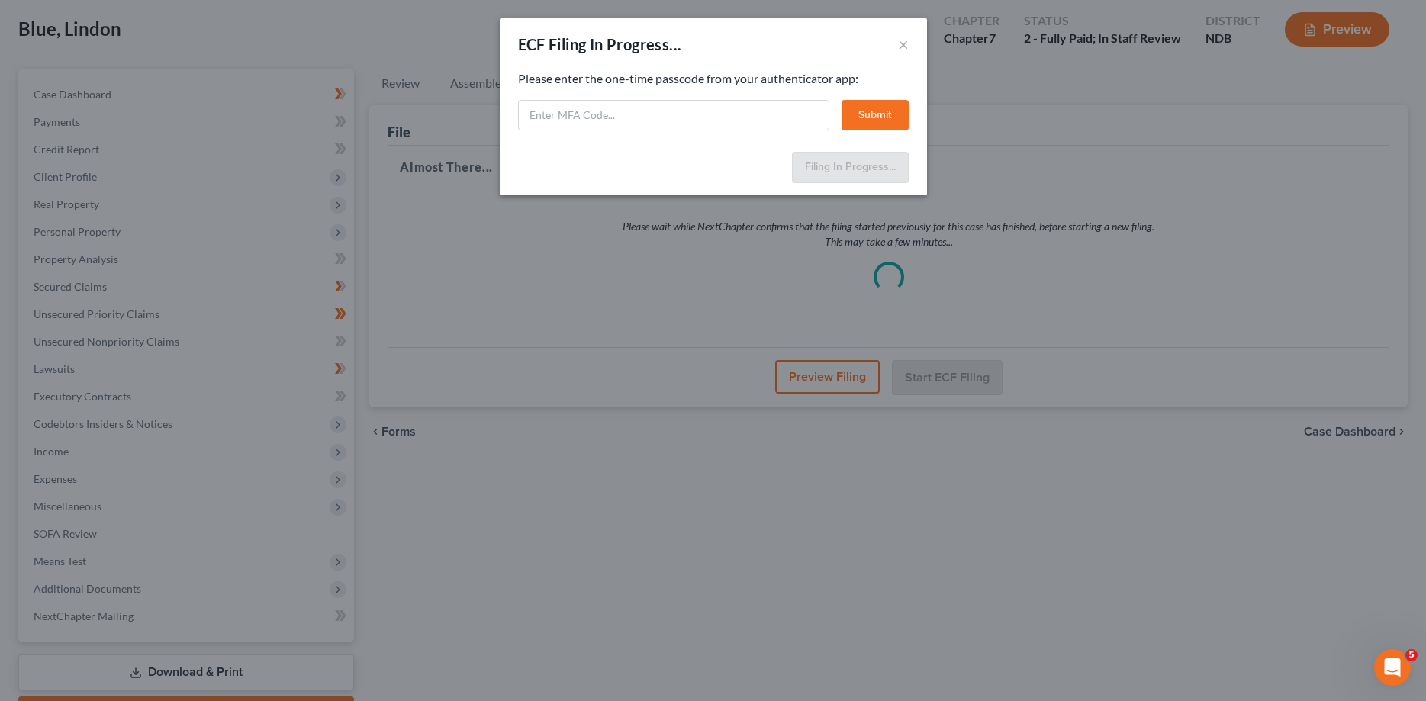
select select "0"
